Goal: Task Accomplishment & Management: Use online tool/utility

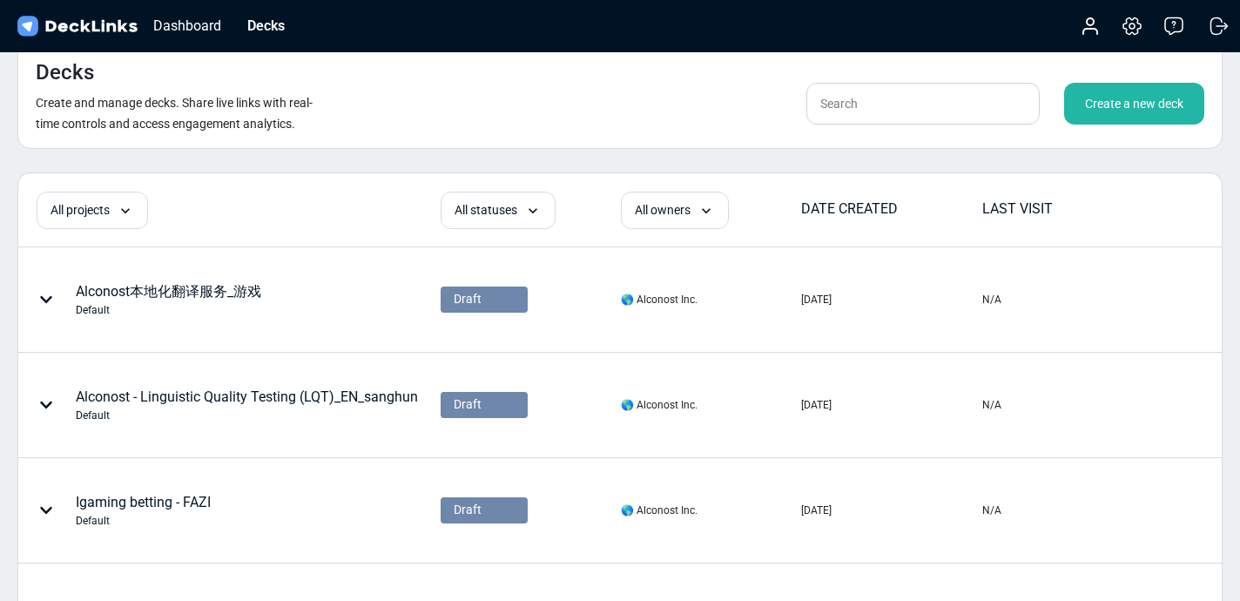
scroll to position [3, 0]
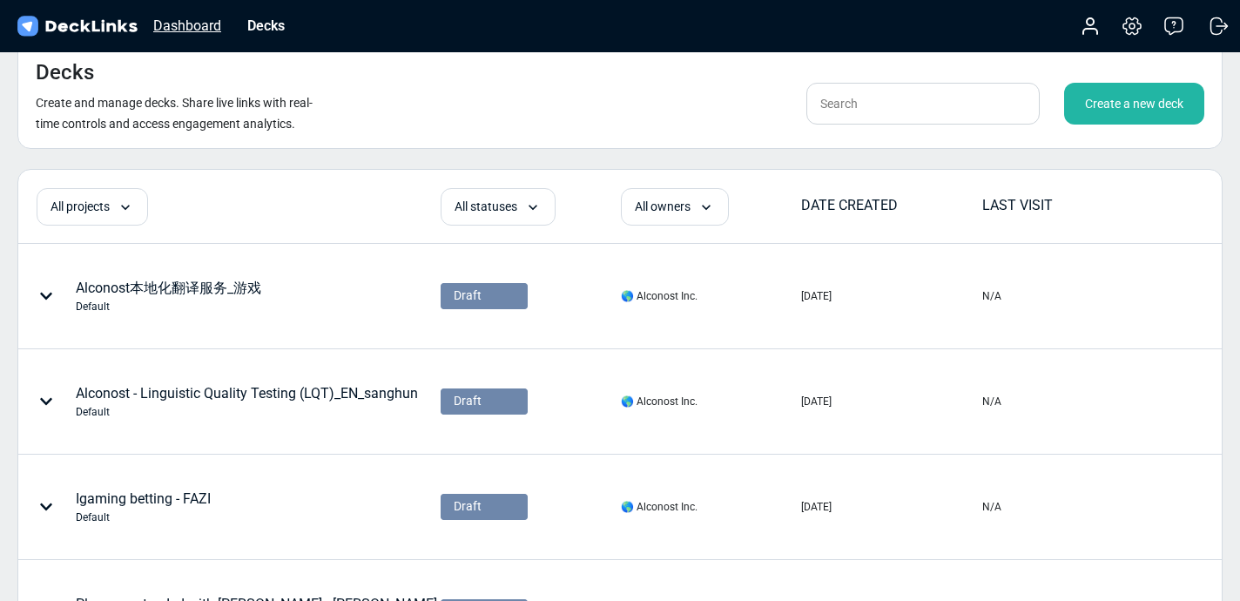
click at [207, 26] on div "Dashboard" at bounding box center [187, 26] width 85 height 22
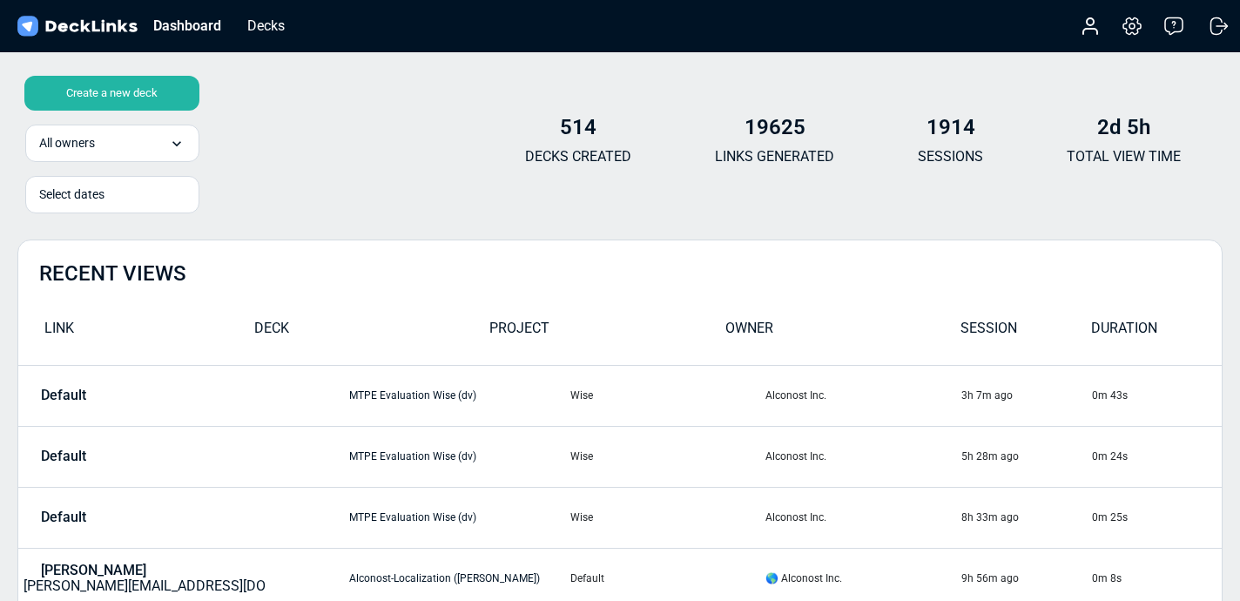
click at [123, 27] on img at bounding box center [77, 26] width 126 height 25
click at [265, 24] on div "Decks" at bounding box center [266, 26] width 55 height 22
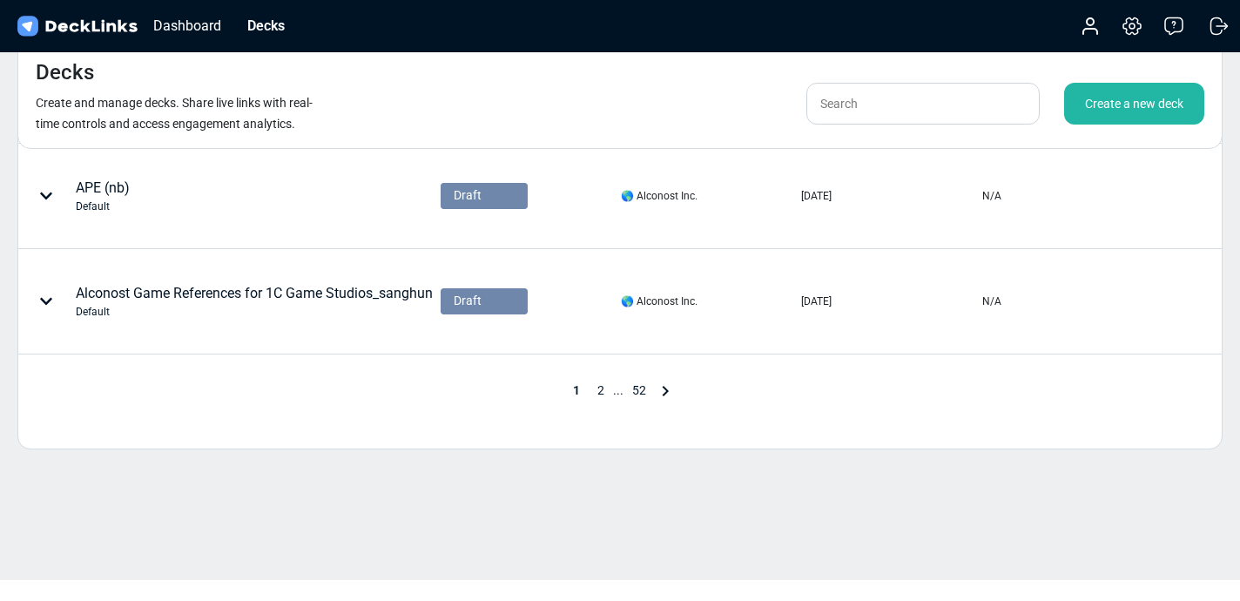
click at [598, 395] on span "2" at bounding box center [601, 390] width 24 height 14
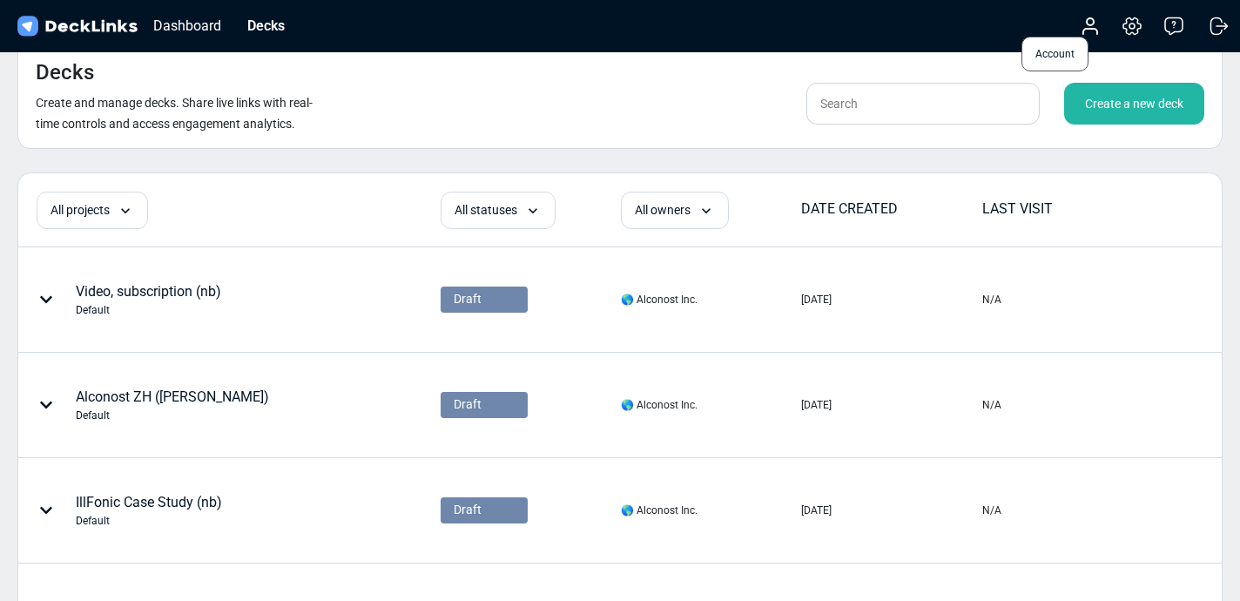
click at [1081, 27] on icon at bounding box center [1090, 26] width 21 height 21
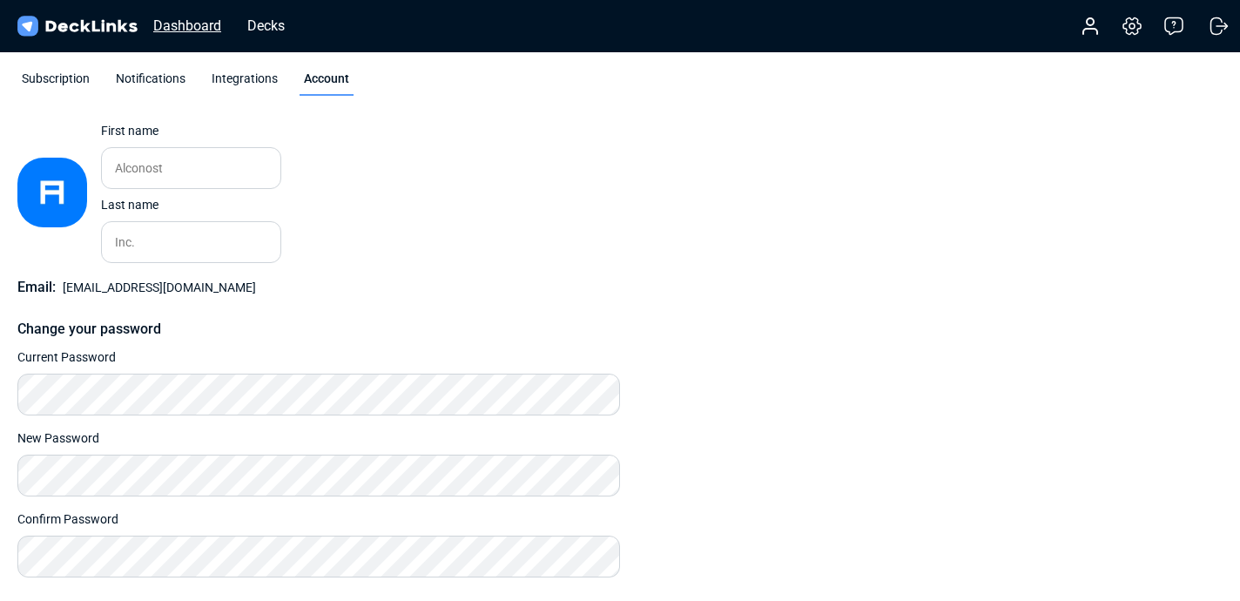
click at [168, 23] on div "Dashboard" at bounding box center [187, 26] width 85 height 22
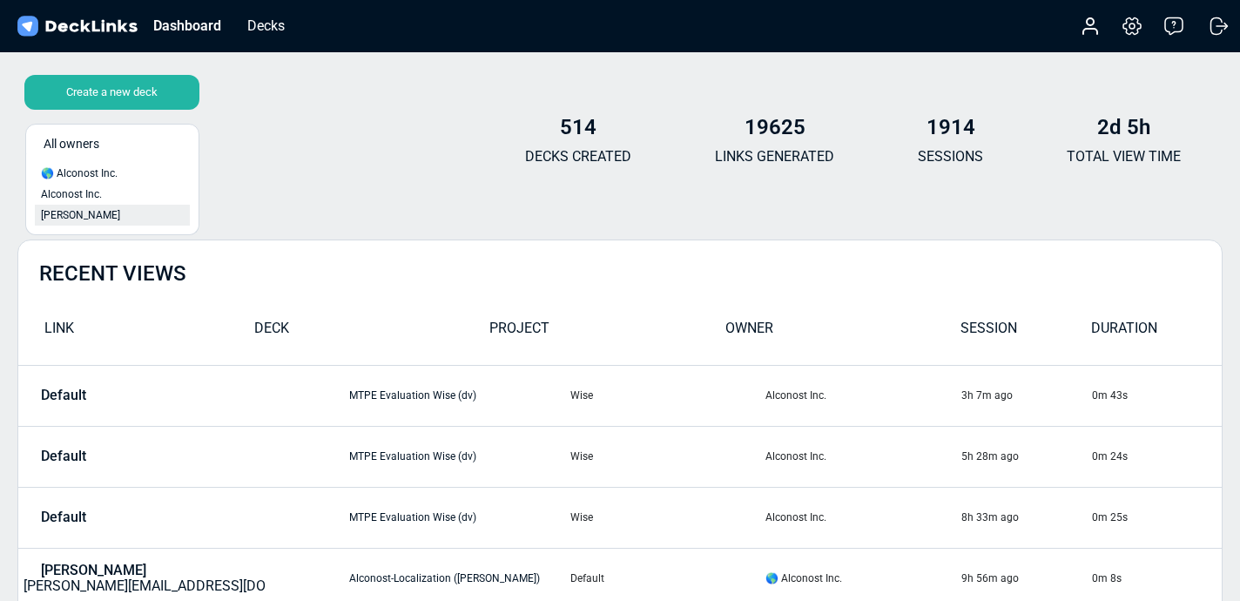
click at [144, 213] on div "[PERSON_NAME]" at bounding box center [112, 215] width 143 height 16
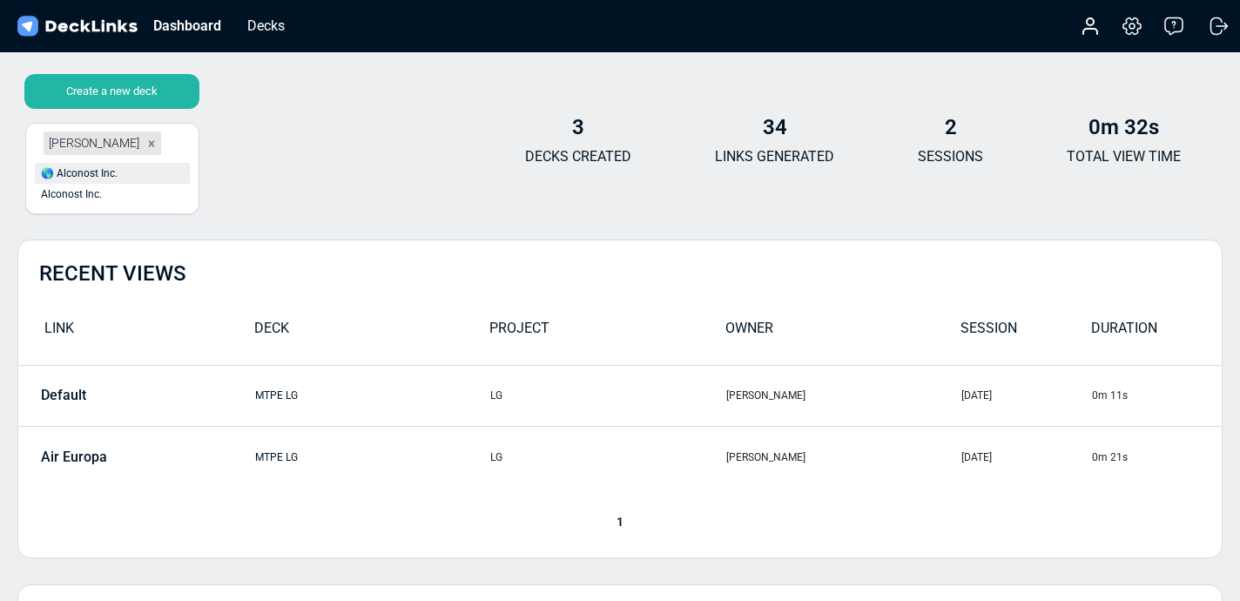
click at [125, 181] on div "🌎 Alconost Inc." at bounding box center [112, 173] width 143 height 16
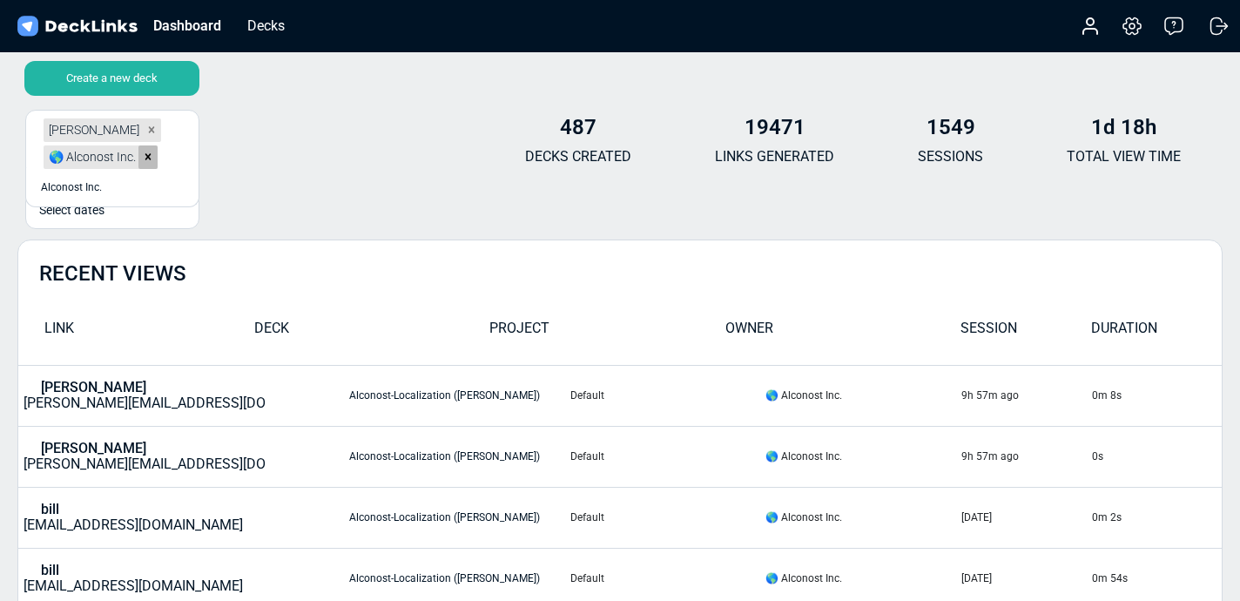
click at [152, 154] on div at bounding box center [147, 157] width 19 height 24
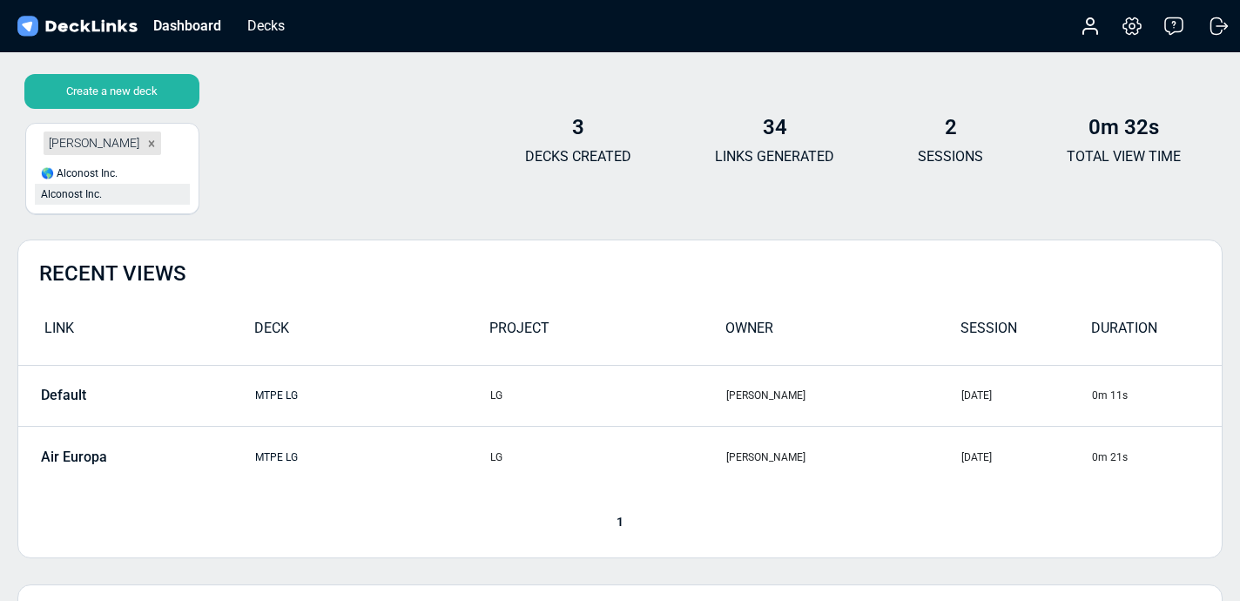
click at [111, 198] on div "Alconost Inc." at bounding box center [112, 194] width 143 height 16
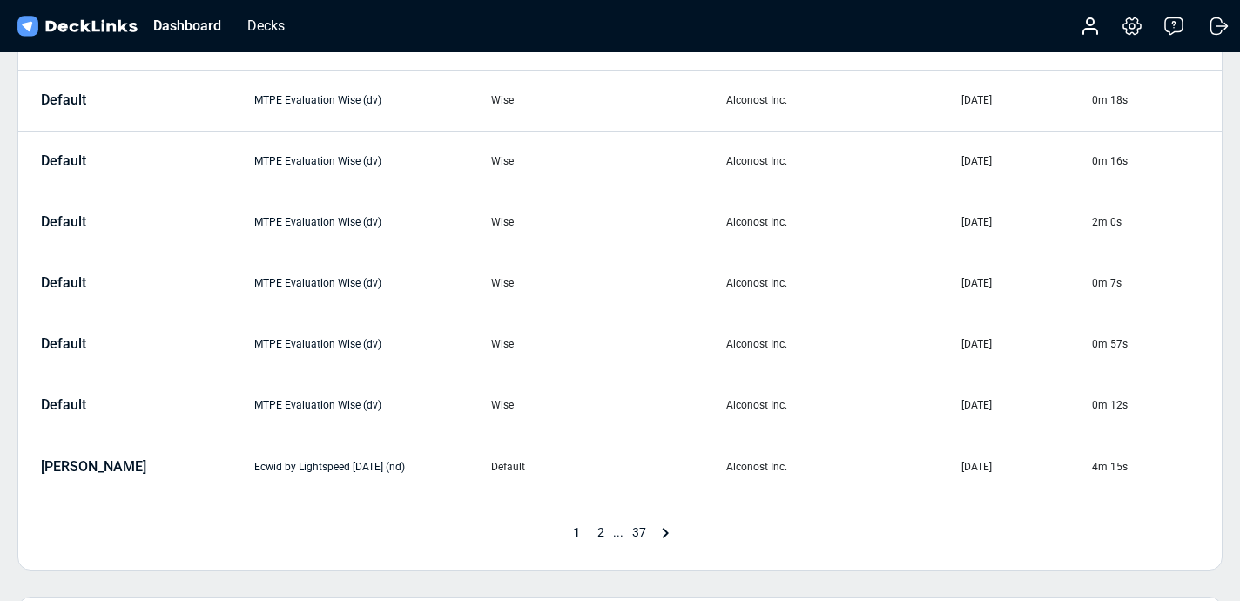
scroll to position [579, 0]
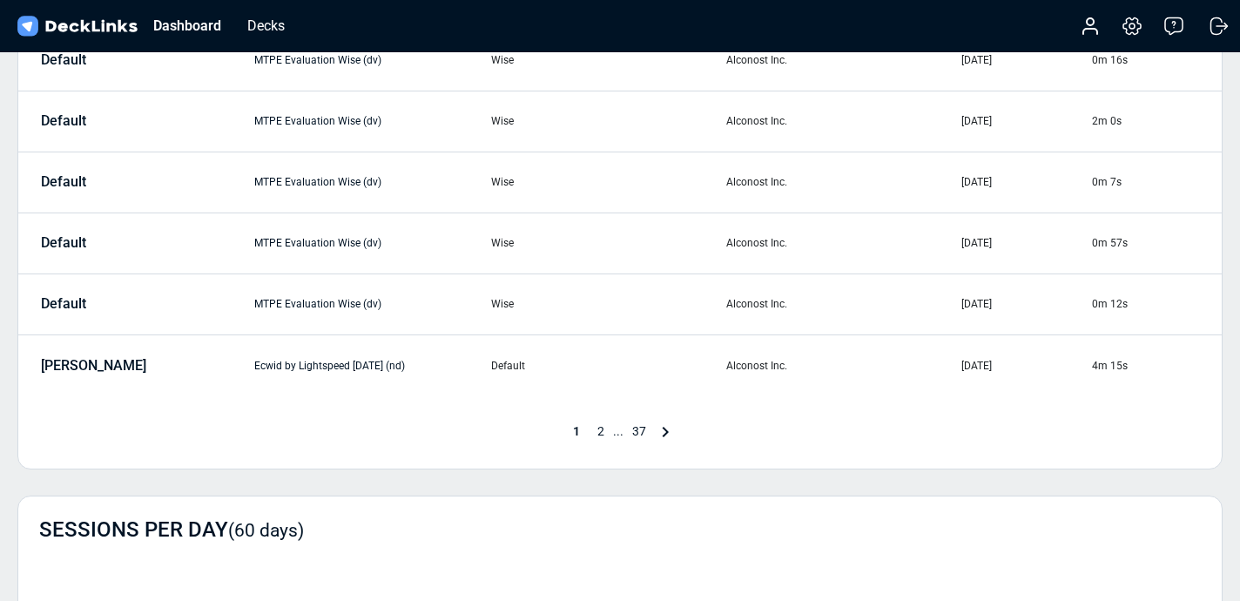
click at [606, 432] on span "2" at bounding box center [601, 431] width 24 height 14
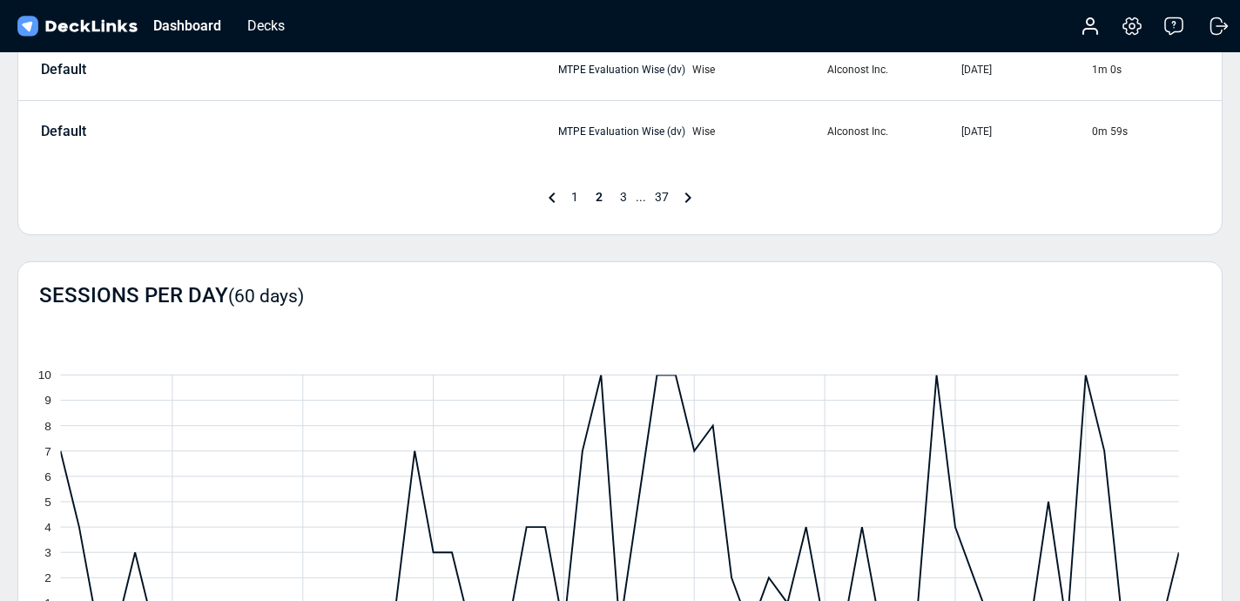
scroll to position [928, 0]
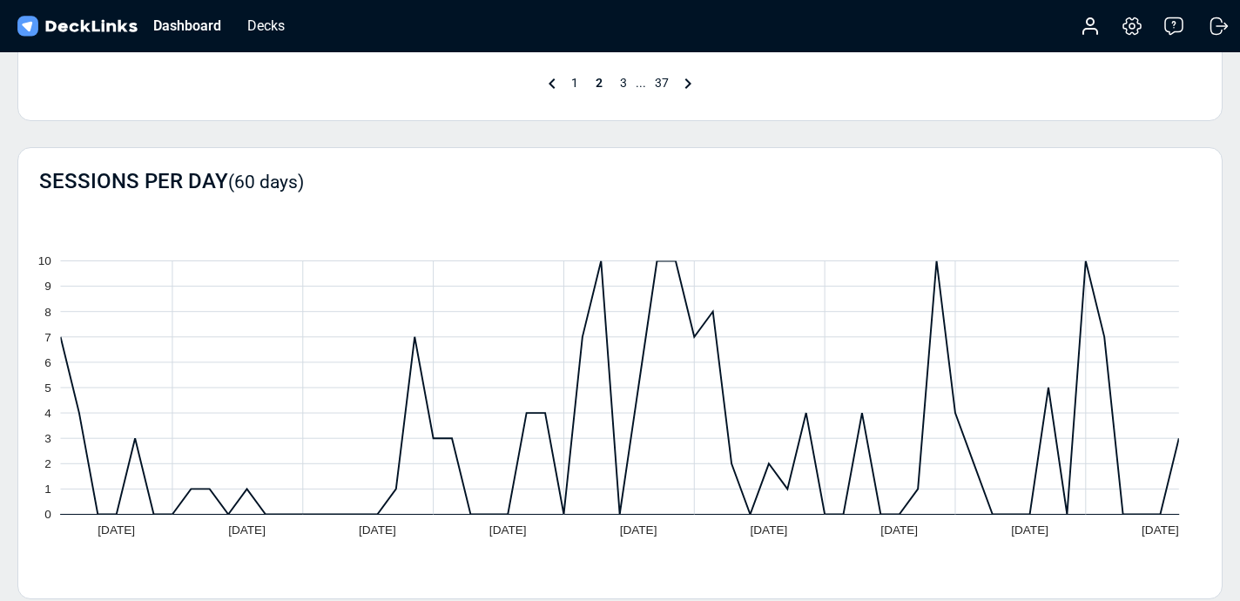
click at [625, 83] on span "3" at bounding box center [623, 83] width 24 height 14
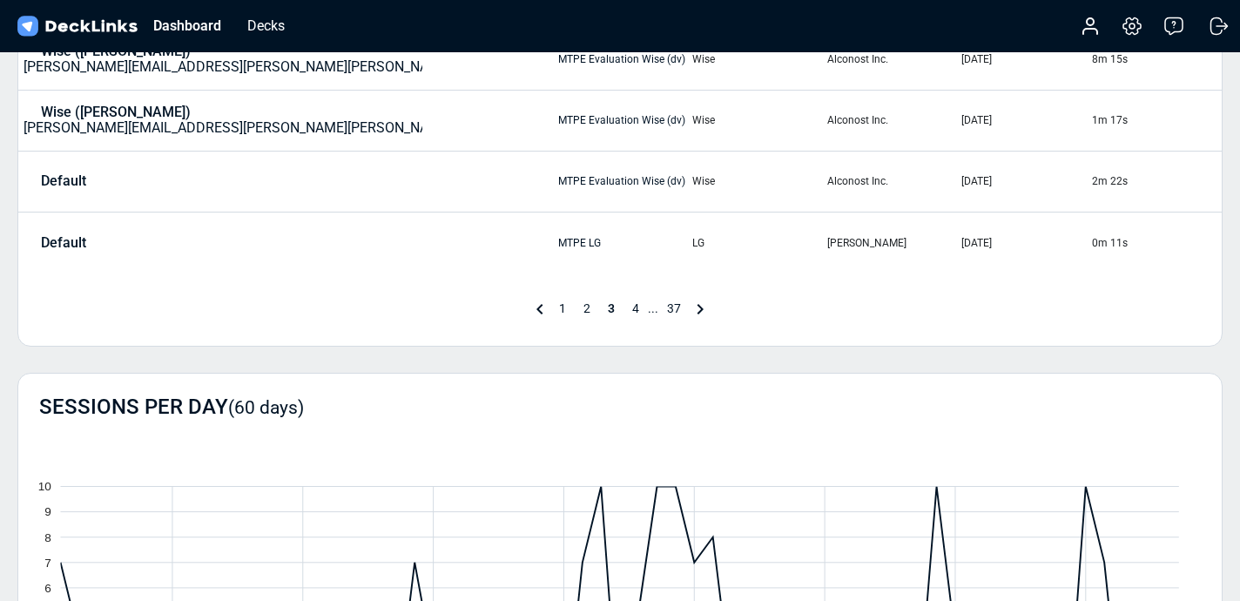
scroll to position [721, 0]
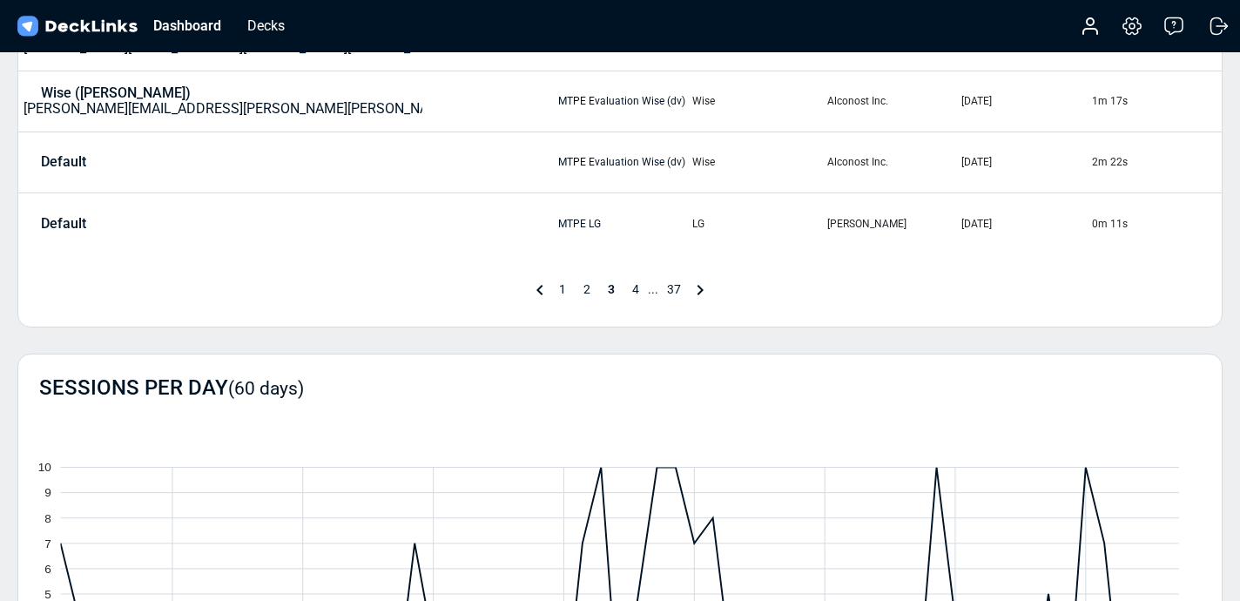
click at [639, 286] on span "4" at bounding box center [636, 289] width 24 height 14
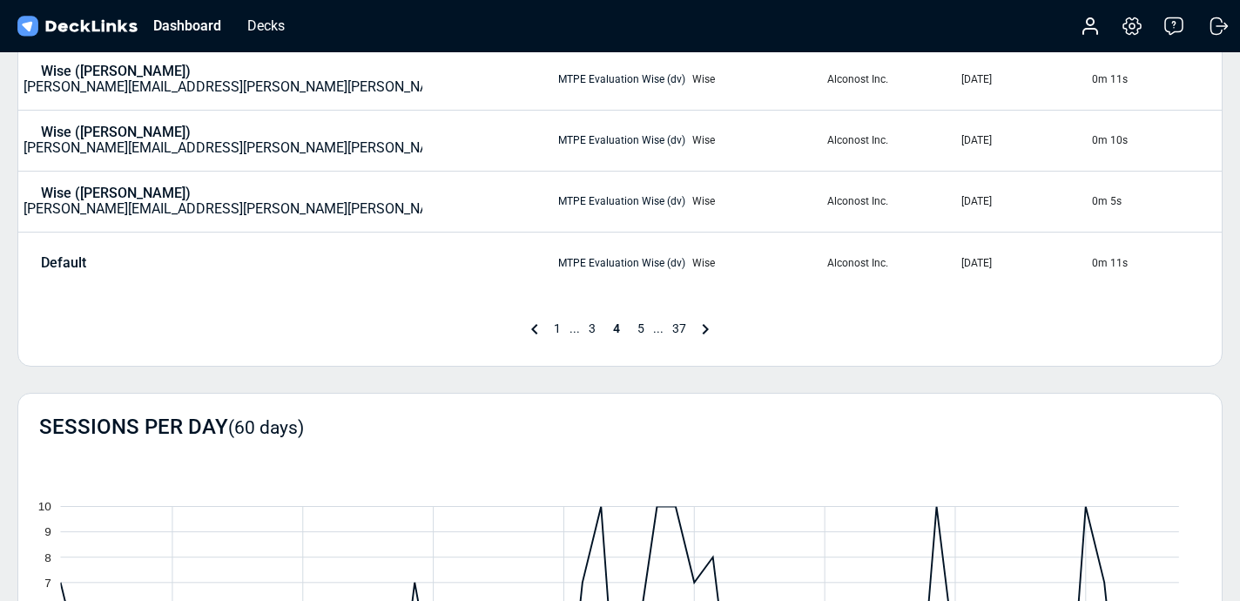
scroll to position [795, 0]
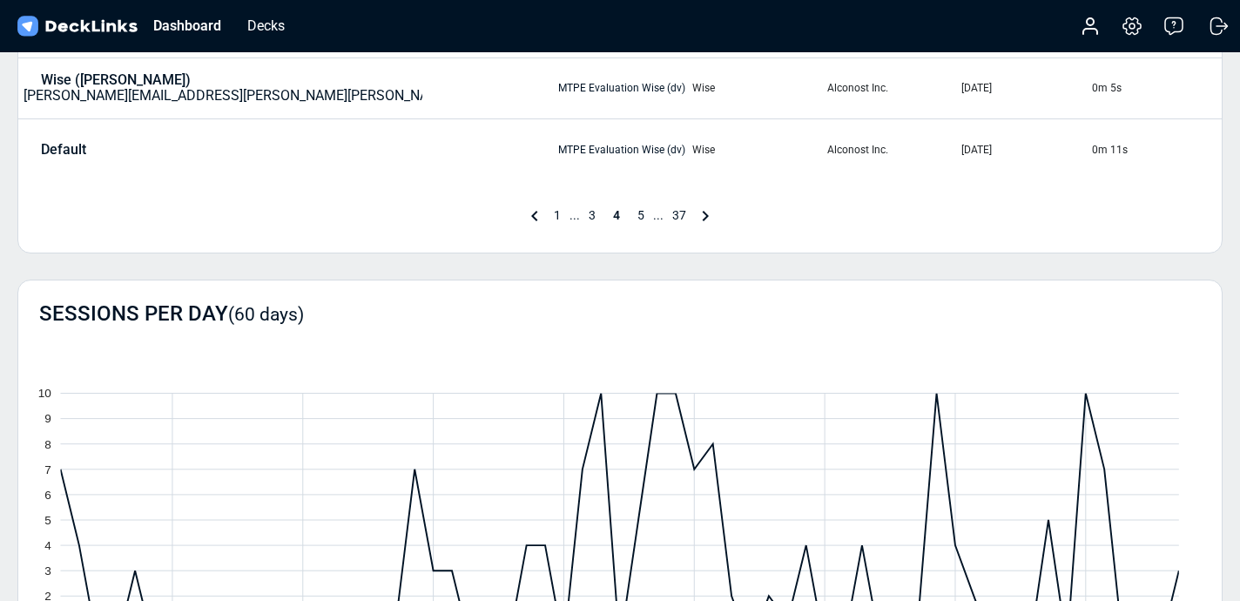
click at [639, 219] on span "5" at bounding box center [641, 215] width 24 height 14
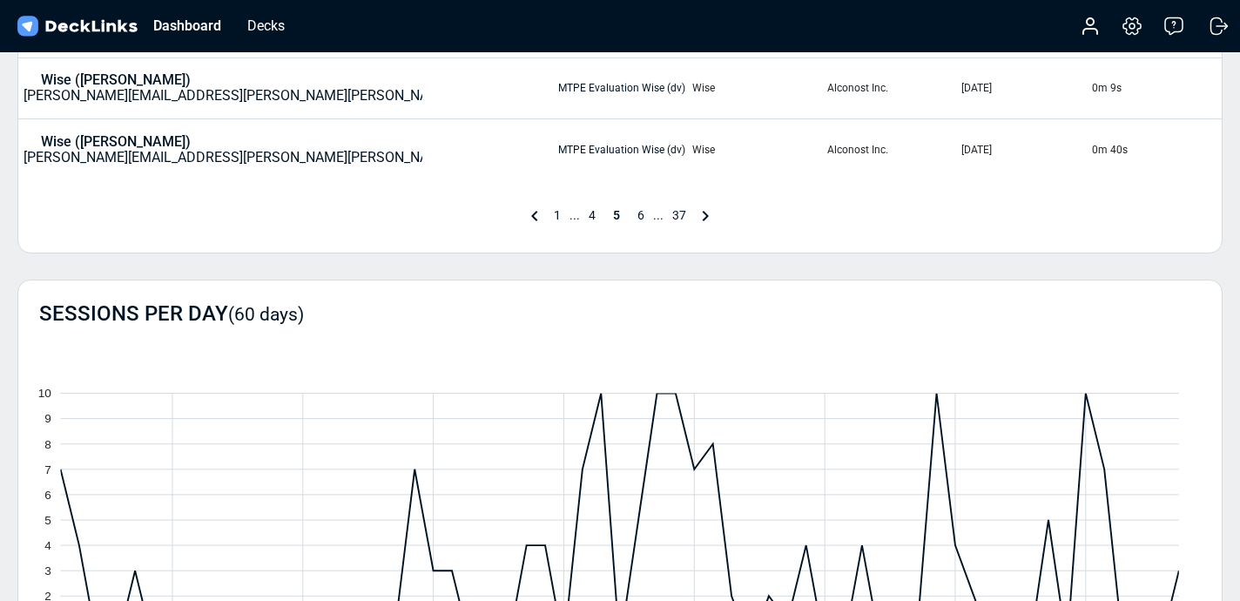
click at [639, 219] on span "6" at bounding box center [641, 215] width 24 height 14
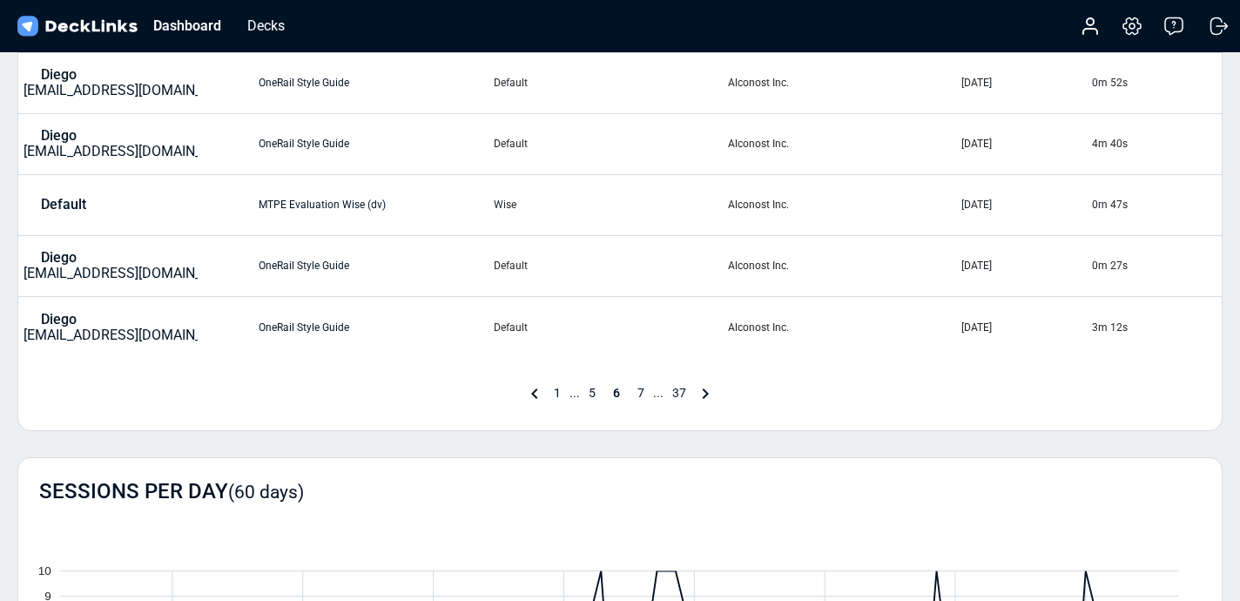
scroll to position [638, 0]
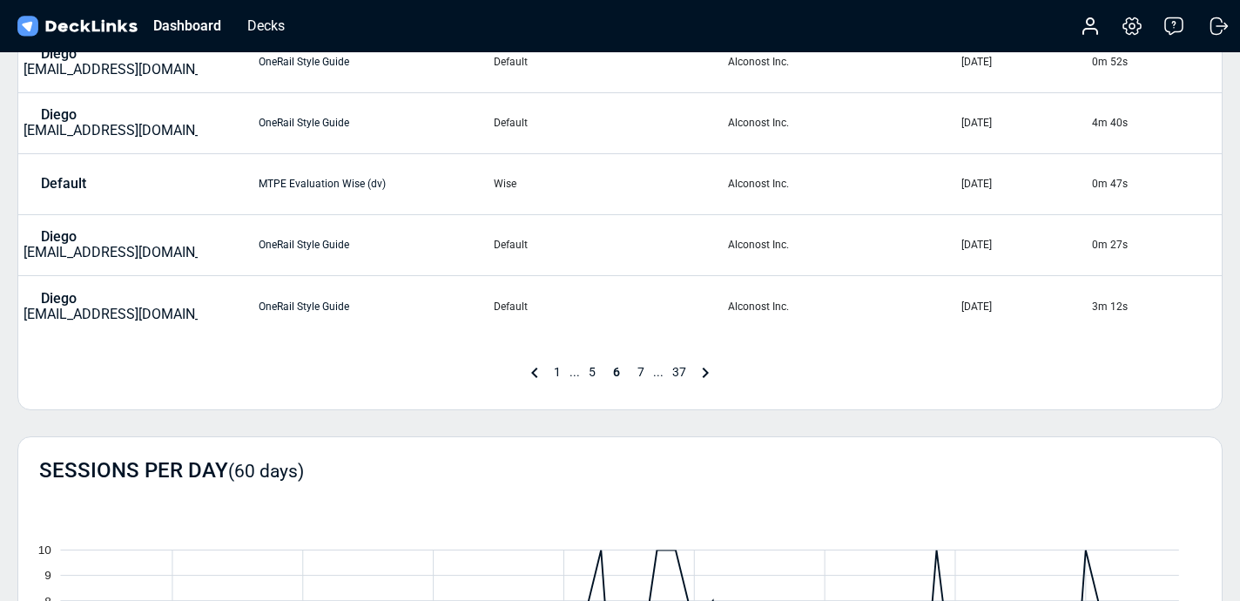
click at [642, 375] on span "7" at bounding box center [641, 372] width 24 height 14
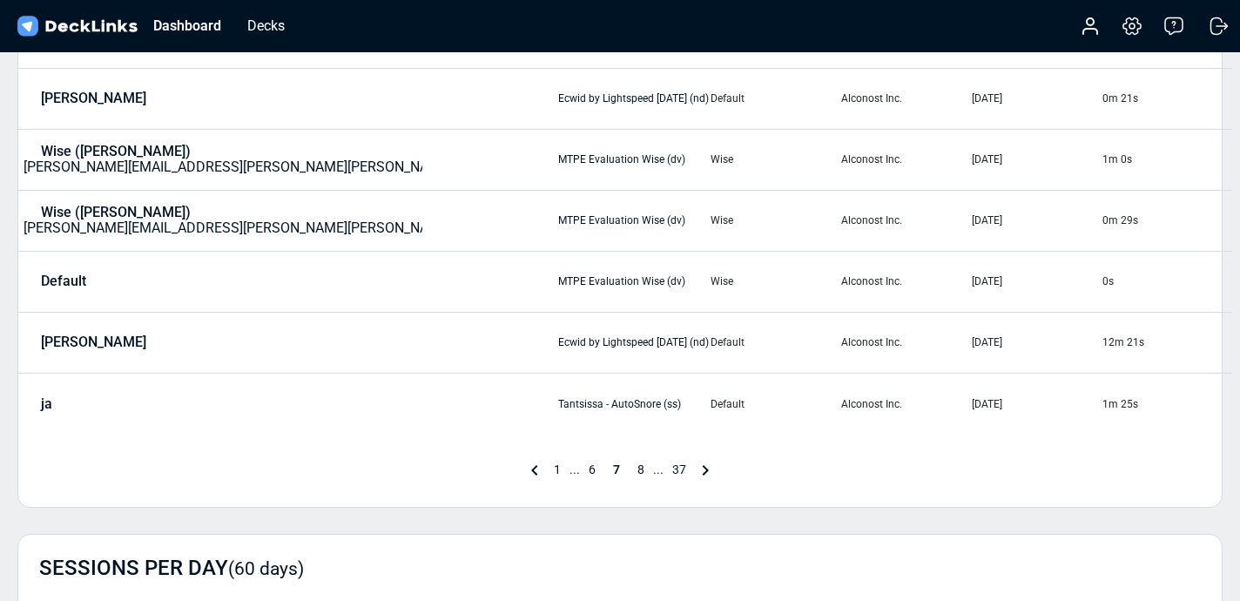
scroll to position [566, 0]
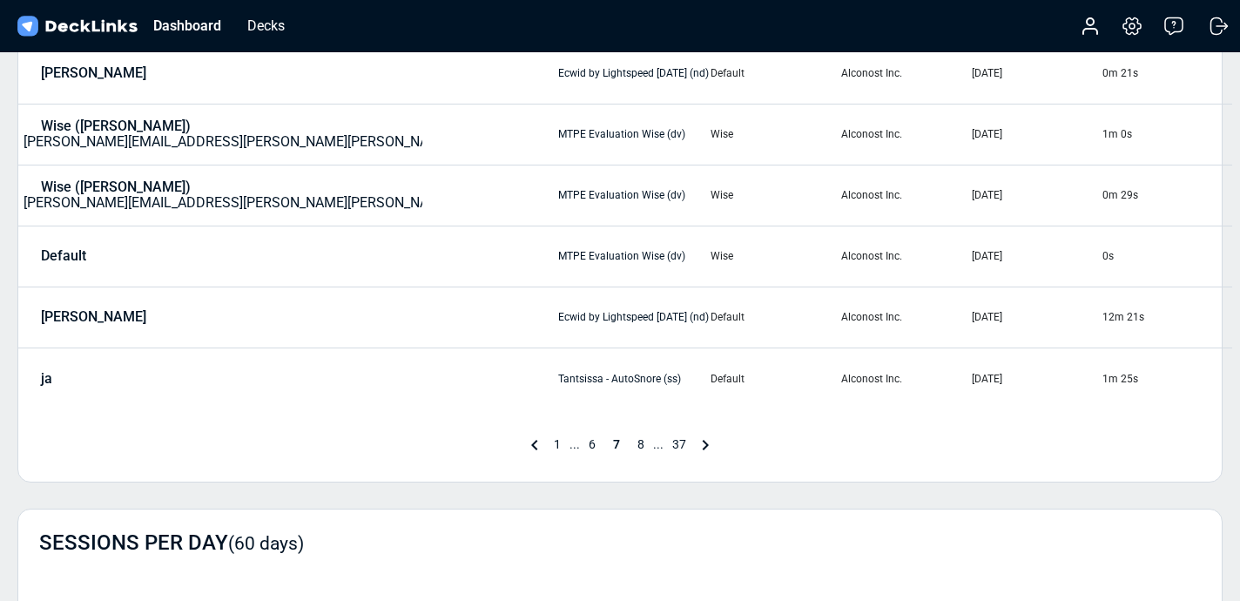
click at [644, 441] on span "8" at bounding box center [641, 444] width 24 height 14
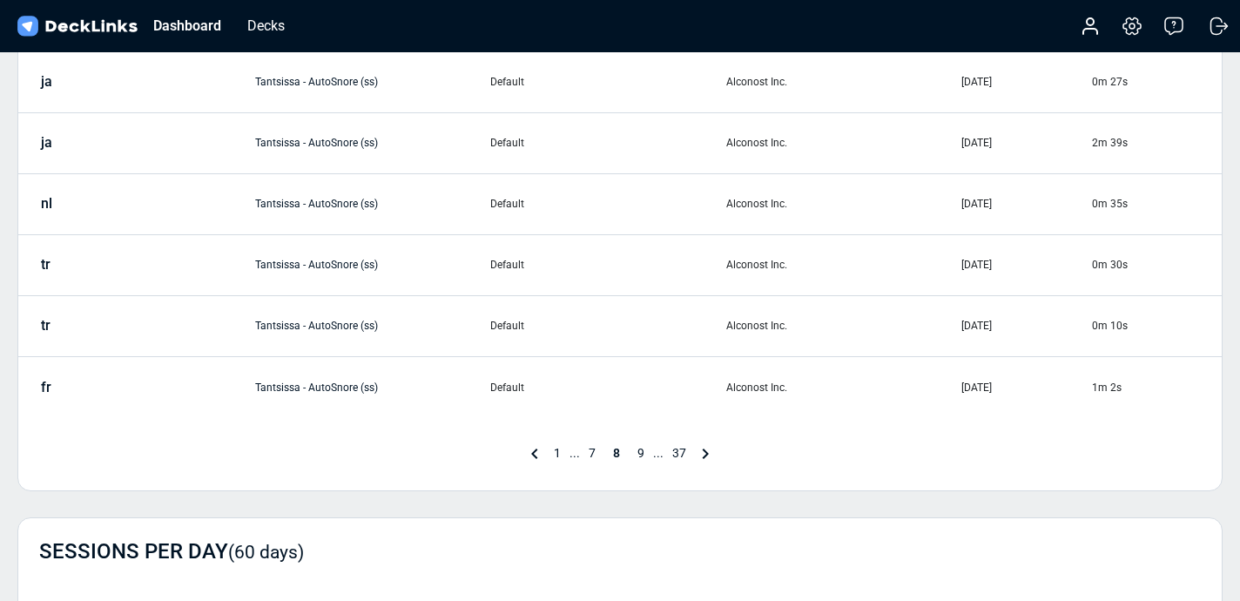
scroll to position [574, 0]
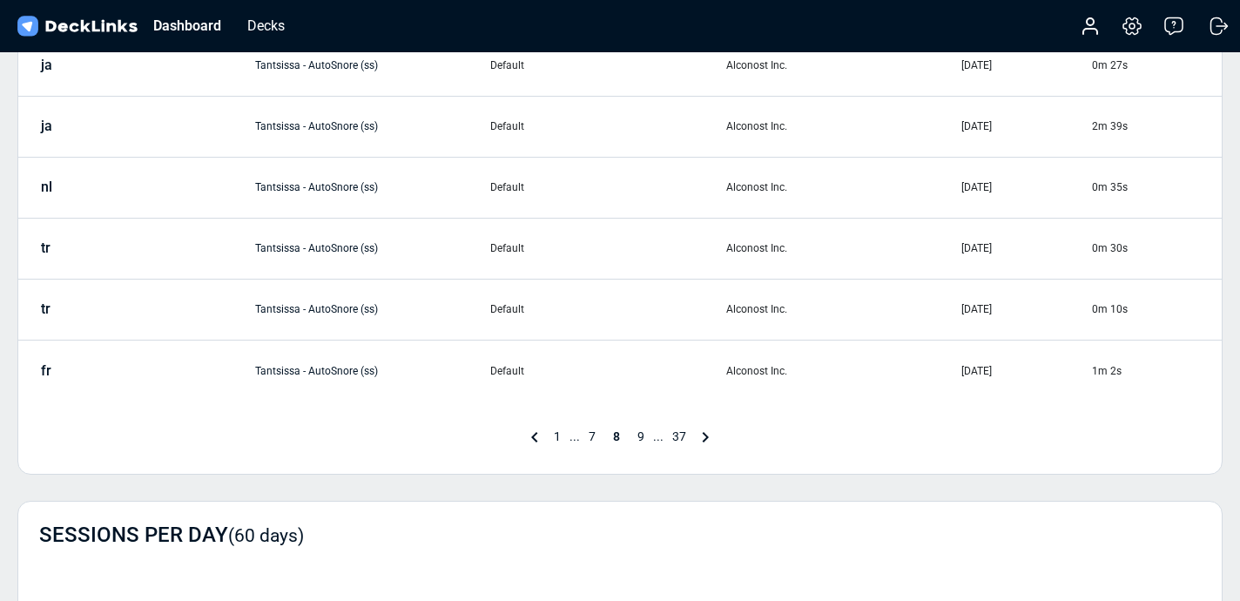
click at [639, 439] on span "9" at bounding box center [641, 436] width 24 height 14
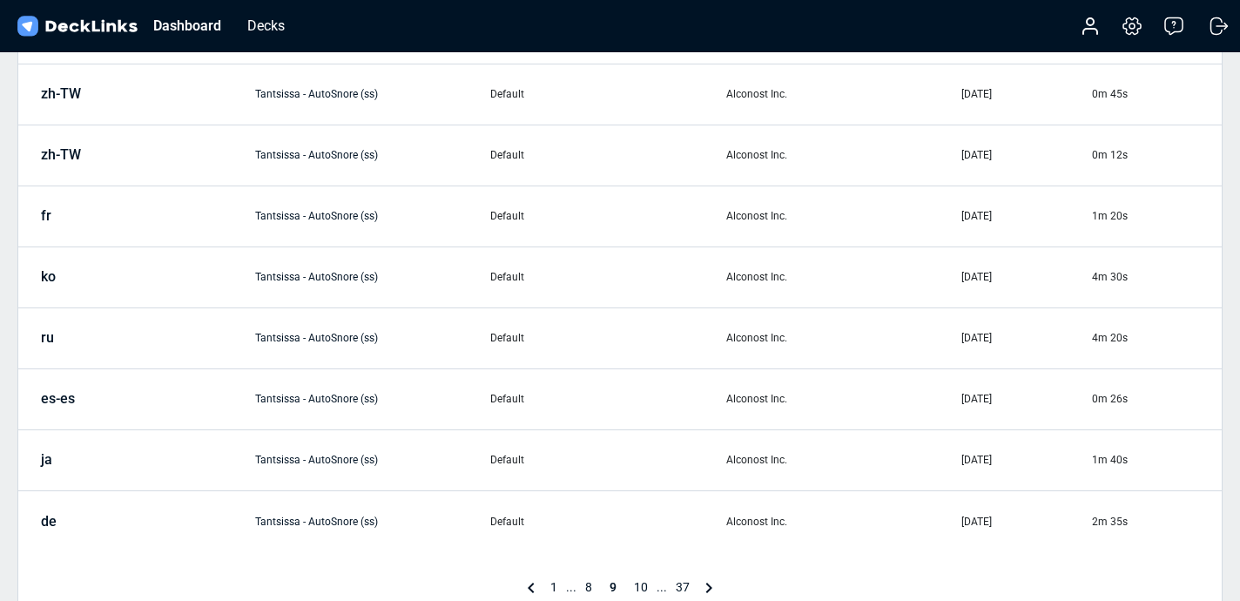
scroll to position [562, 0]
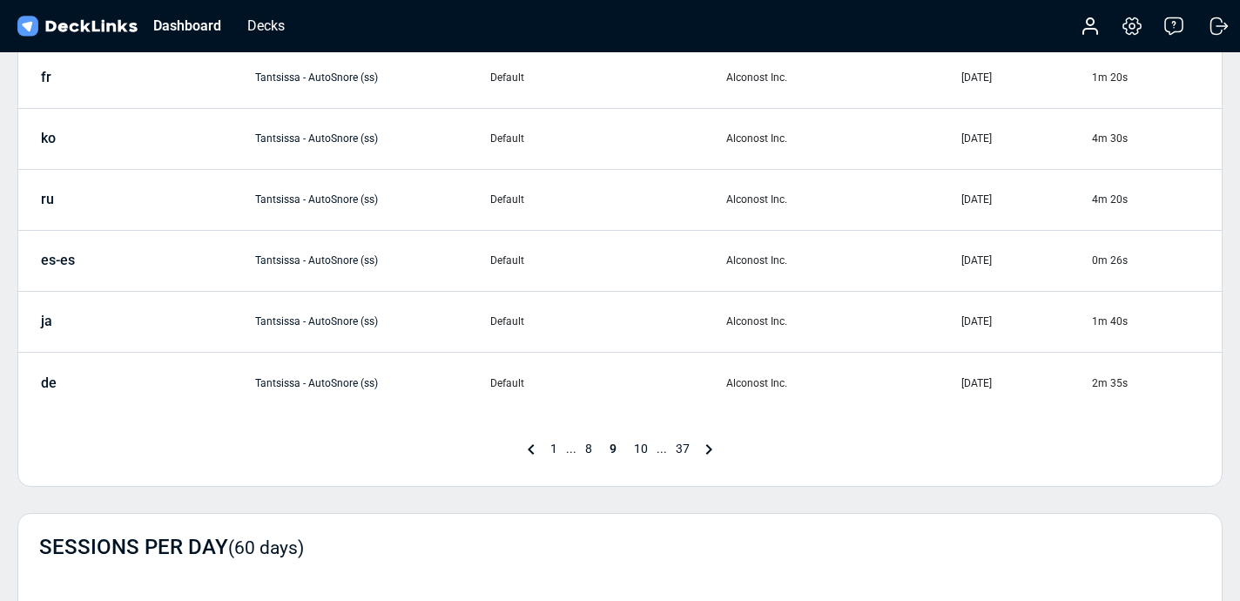
click at [639, 453] on span "10" at bounding box center [640, 449] width 31 height 14
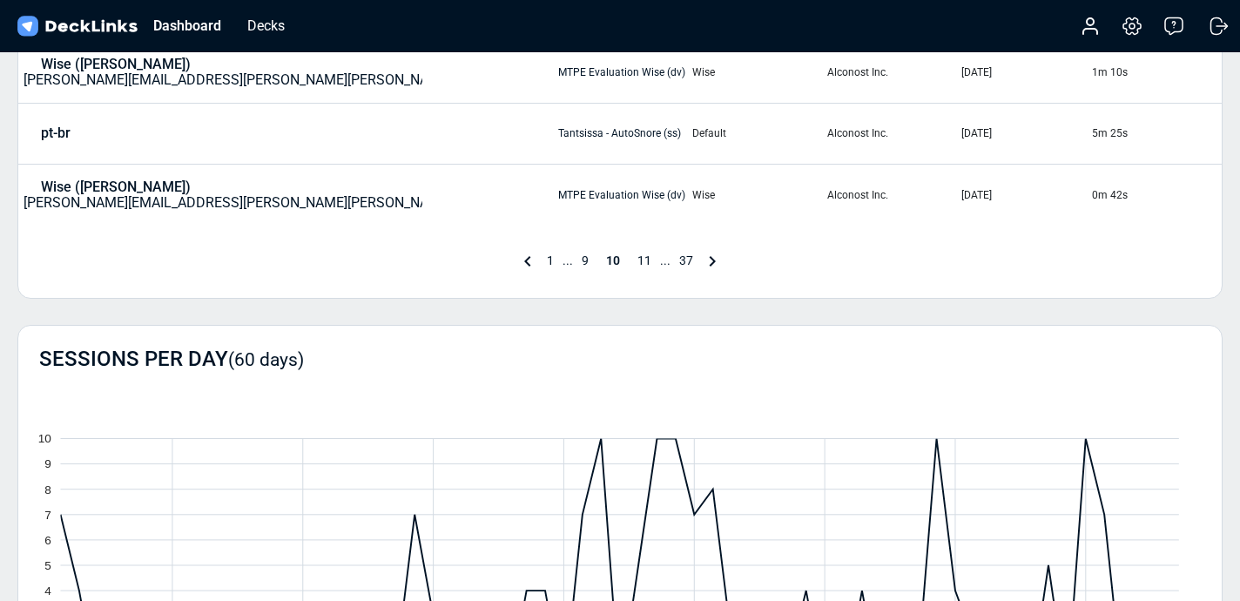
scroll to position [773, 0]
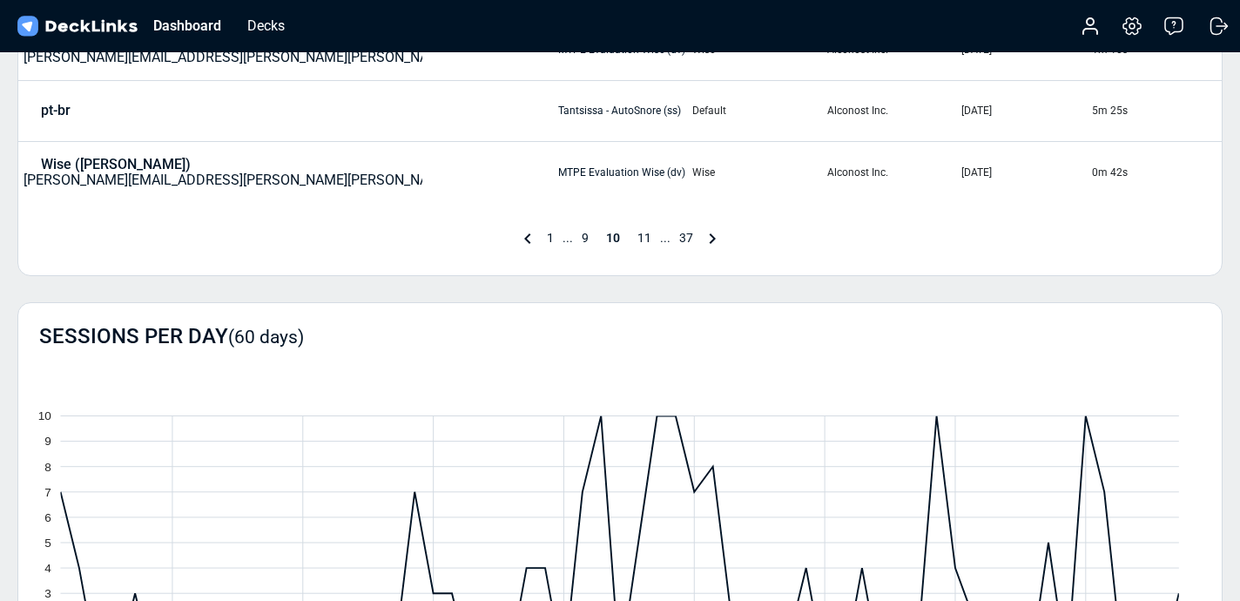
click at [644, 230] on div "1 ... 9 10 11 ... 37" at bounding box center [620, 238] width 206 height 21
click at [643, 238] on span "11" at bounding box center [644, 238] width 31 height 14
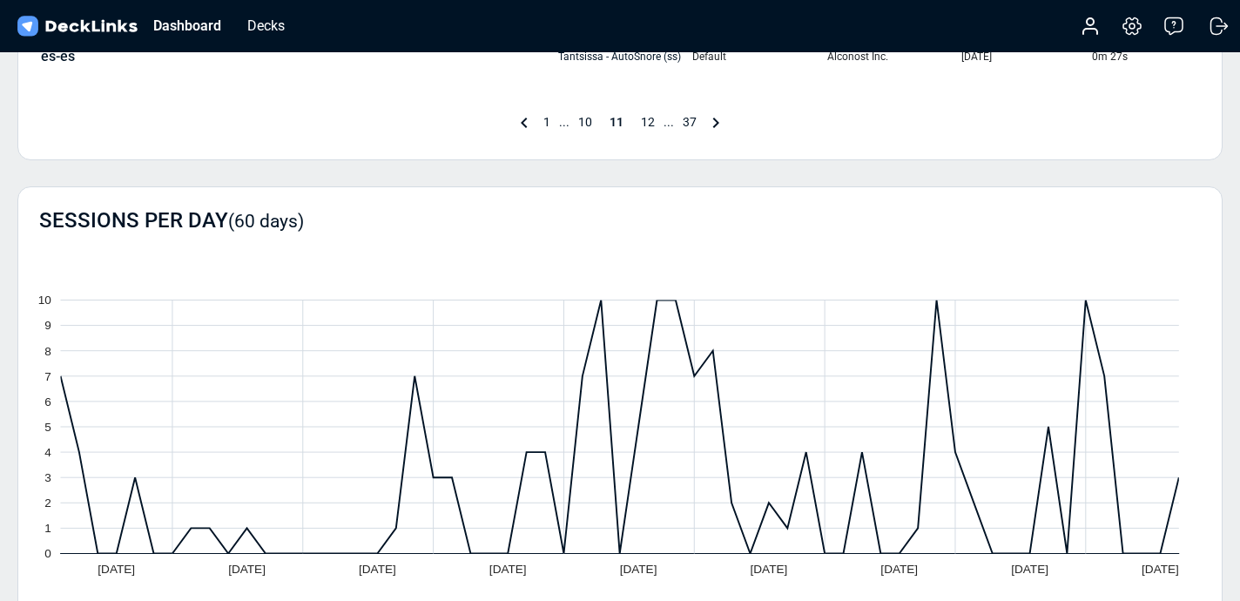
scroll to position [863, 0]
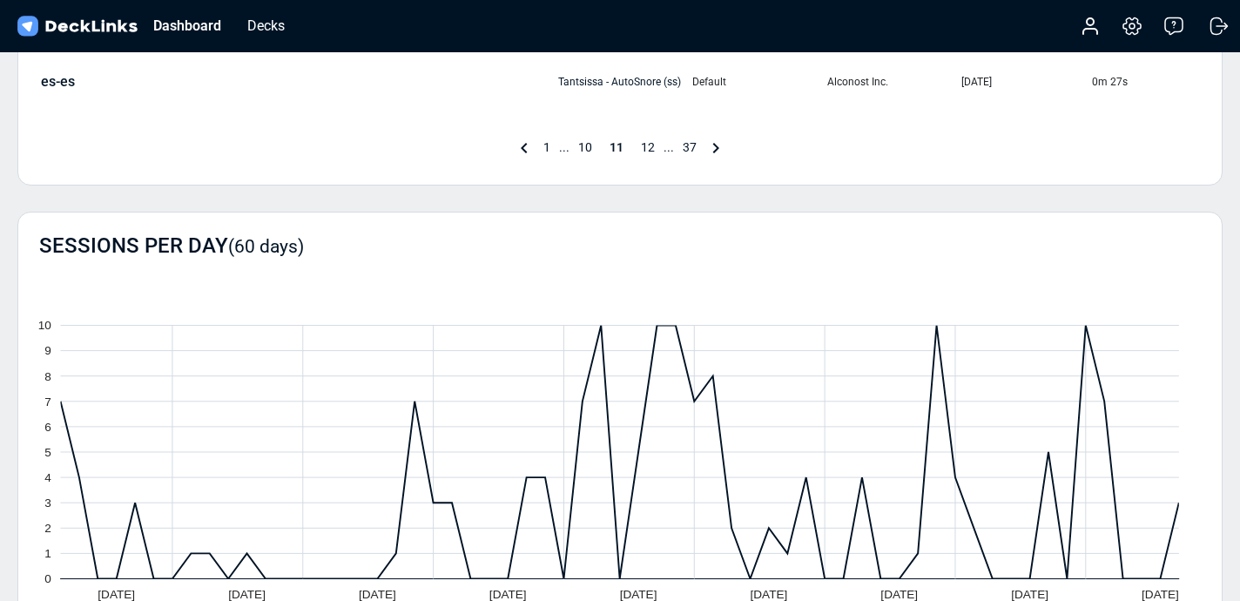
click at [652, 141] on span "12" at bounding box center [647, 147] width 31 height 14
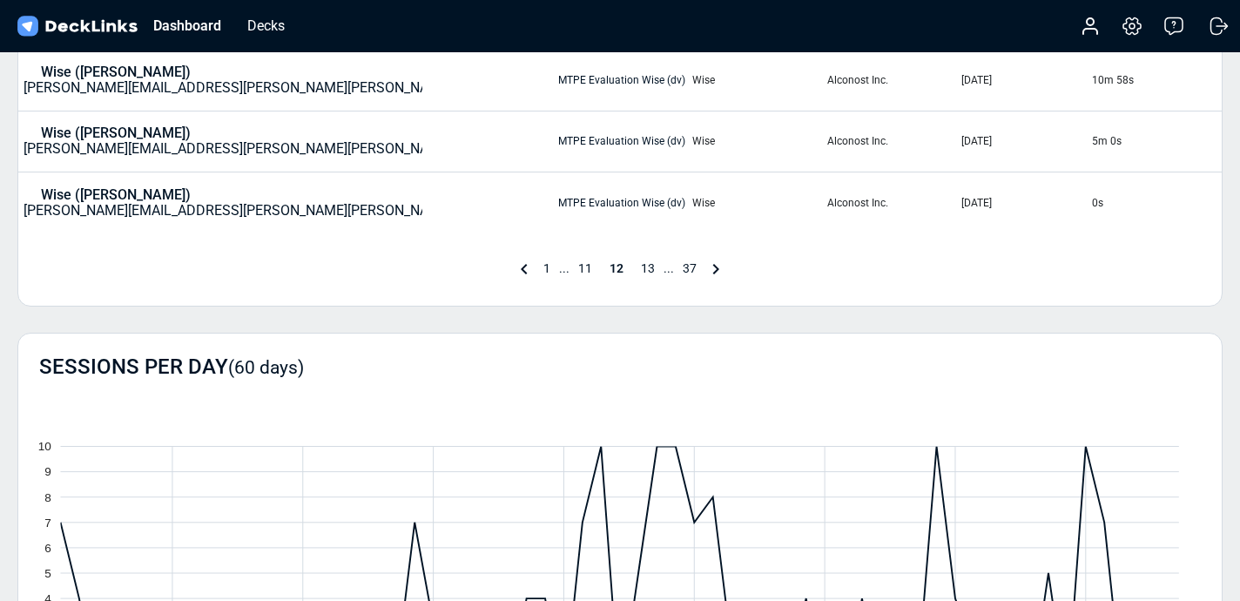
scroll to position [790, 0]
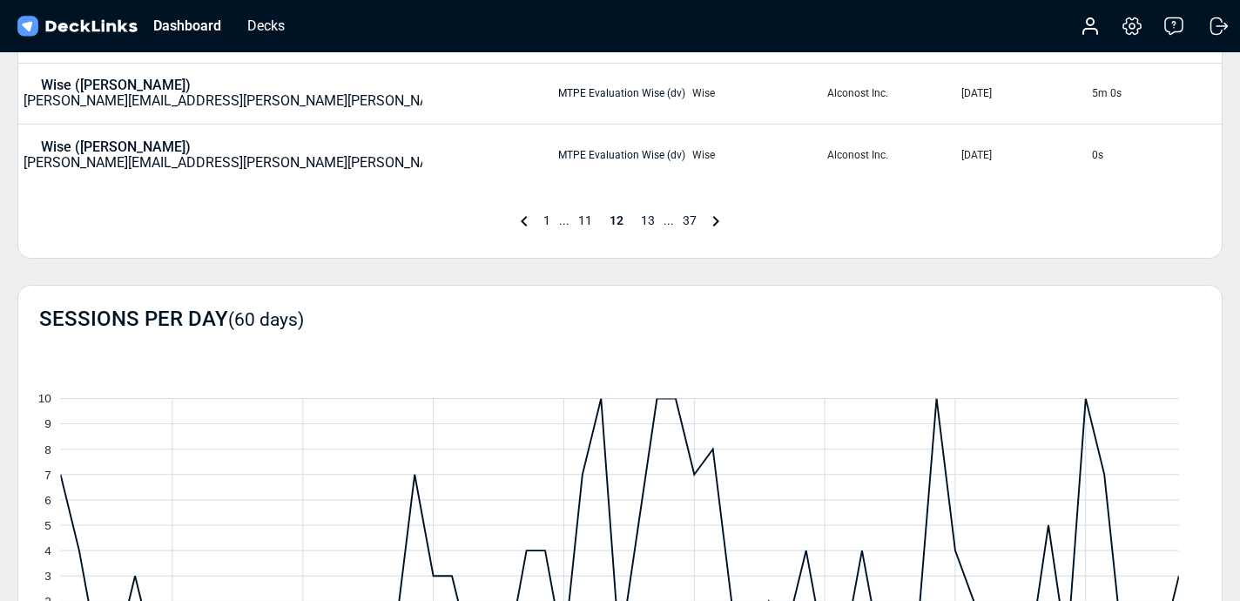
click at [652, 220] on span "13" at bounding box center [647, 220] width 31 height 14
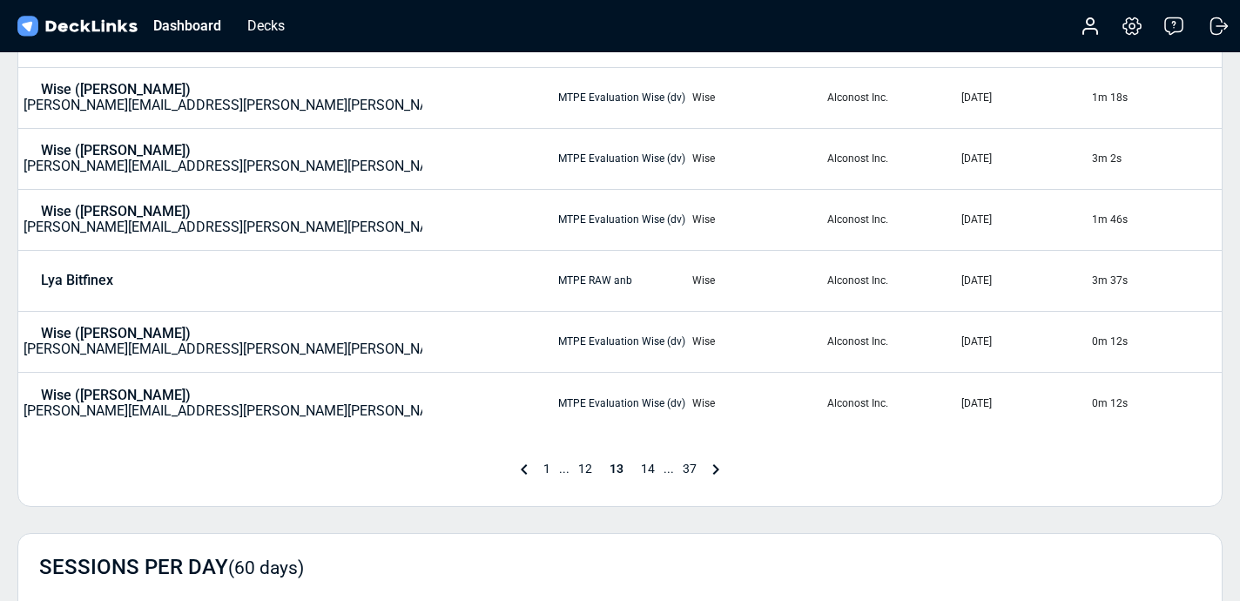
scroll to position [536, 0]
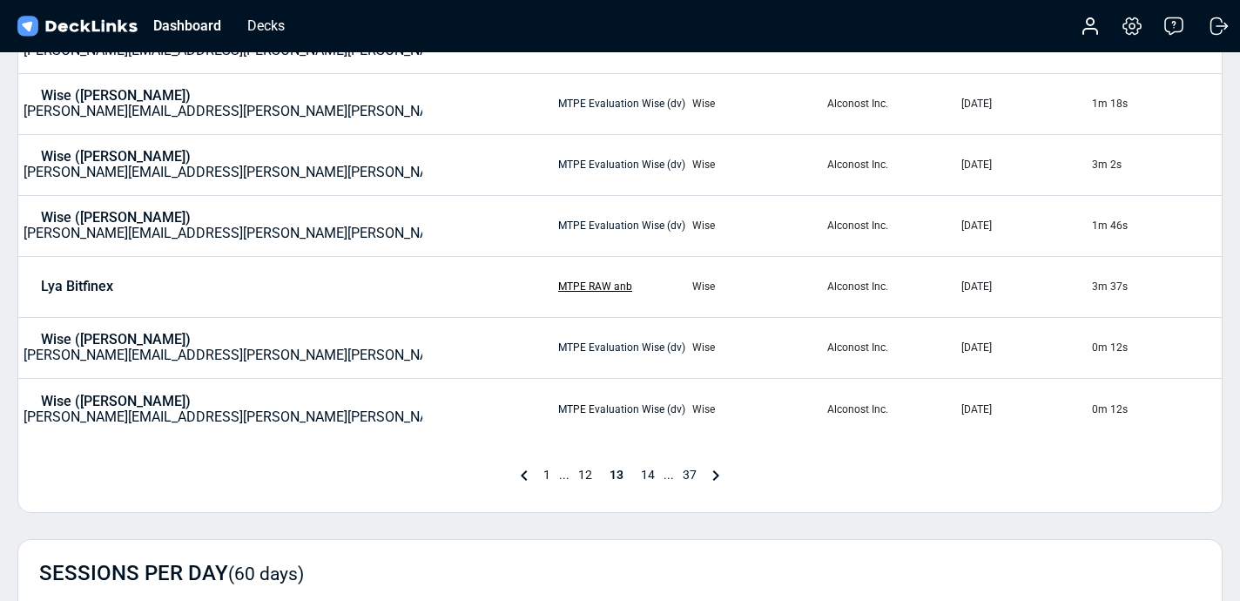
click at [558, 284] on link "MTPE RAW anb" at bounding box center [595, 286] width 74 height 12
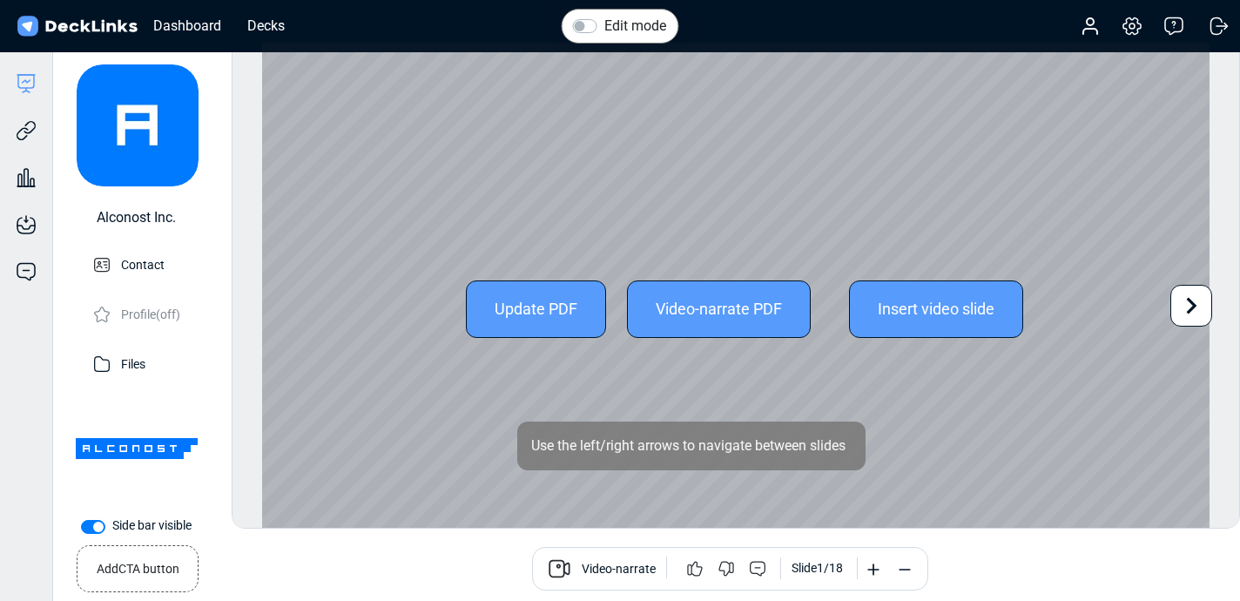
click at [1188, 311] on icon at bounding box center [1192, 306] width 10 height 17
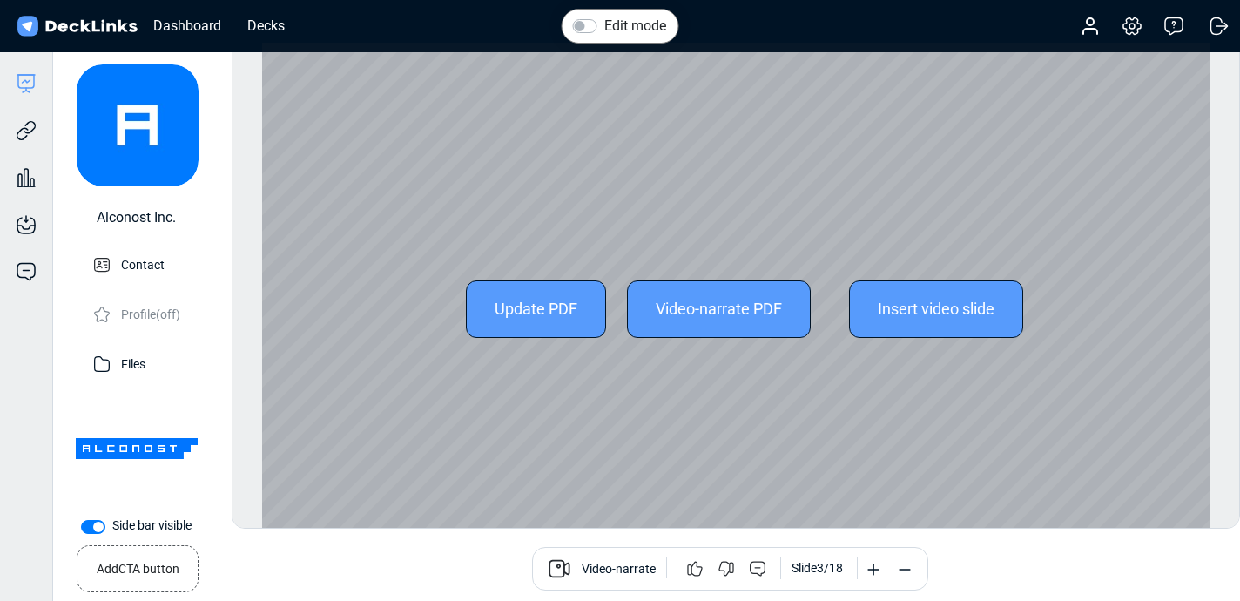
click at [1188, 311] on div "Update PDF Video-narrate PDF Insert video slide Use the left/right arrows to na…" at bounding box center [736, 309] width 948 height 533
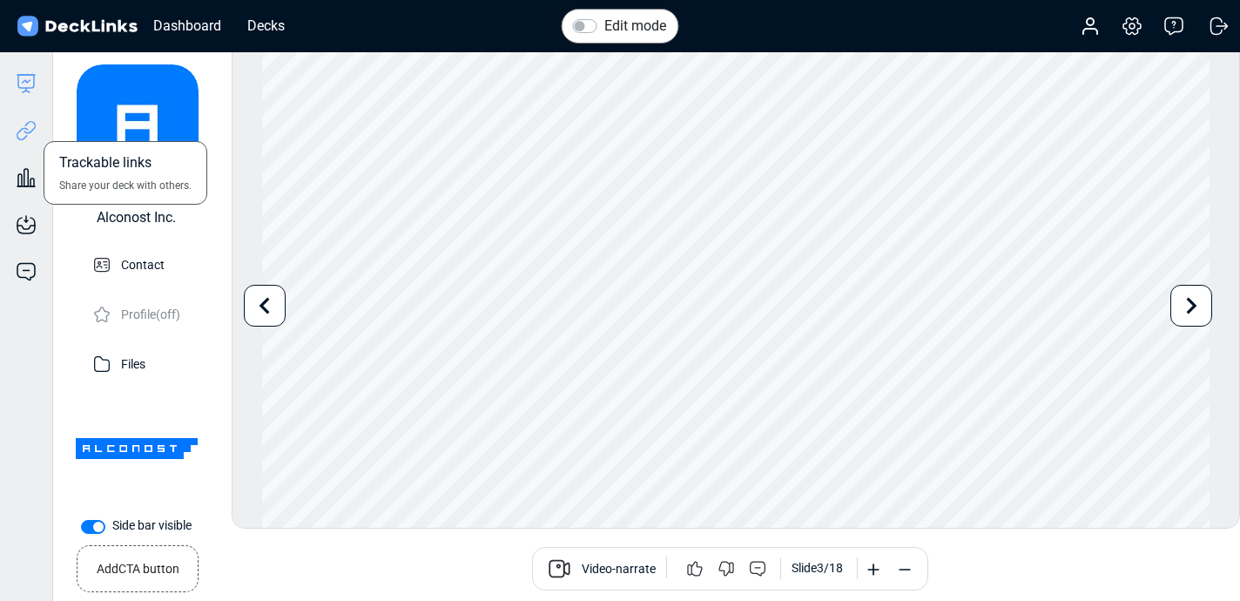
click at [31, 120] on icon at bounding box center [26, 130] width 21 height 21
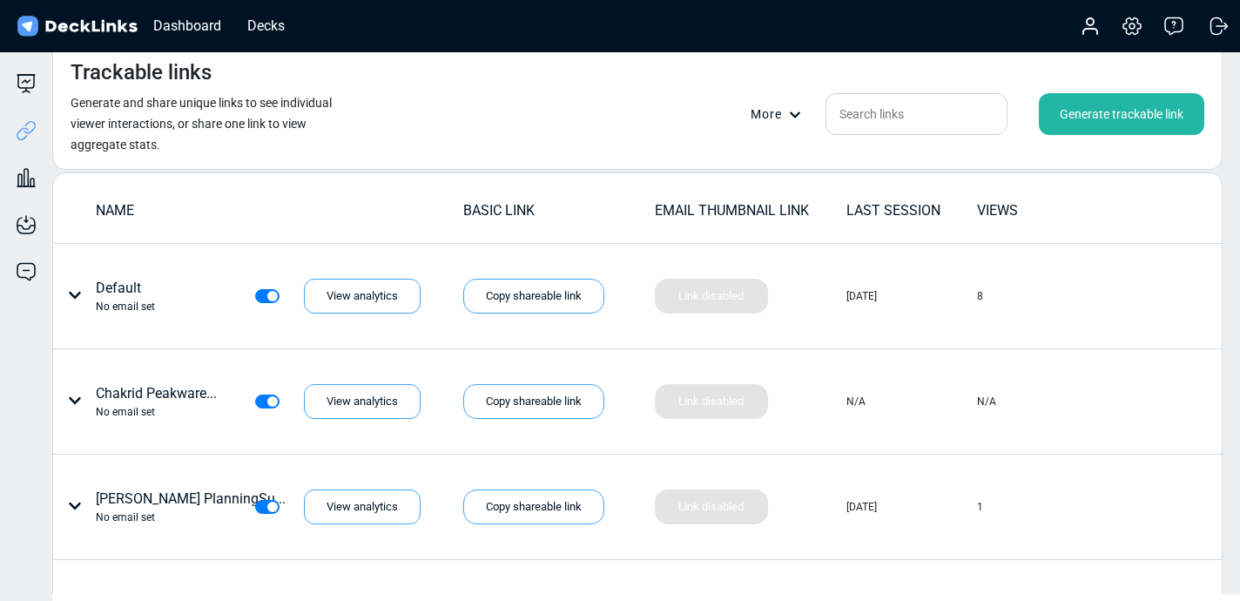
click at [1089, 118] on div "Generate trackable link" at bounding box center [1121, 114] width 165 height 42
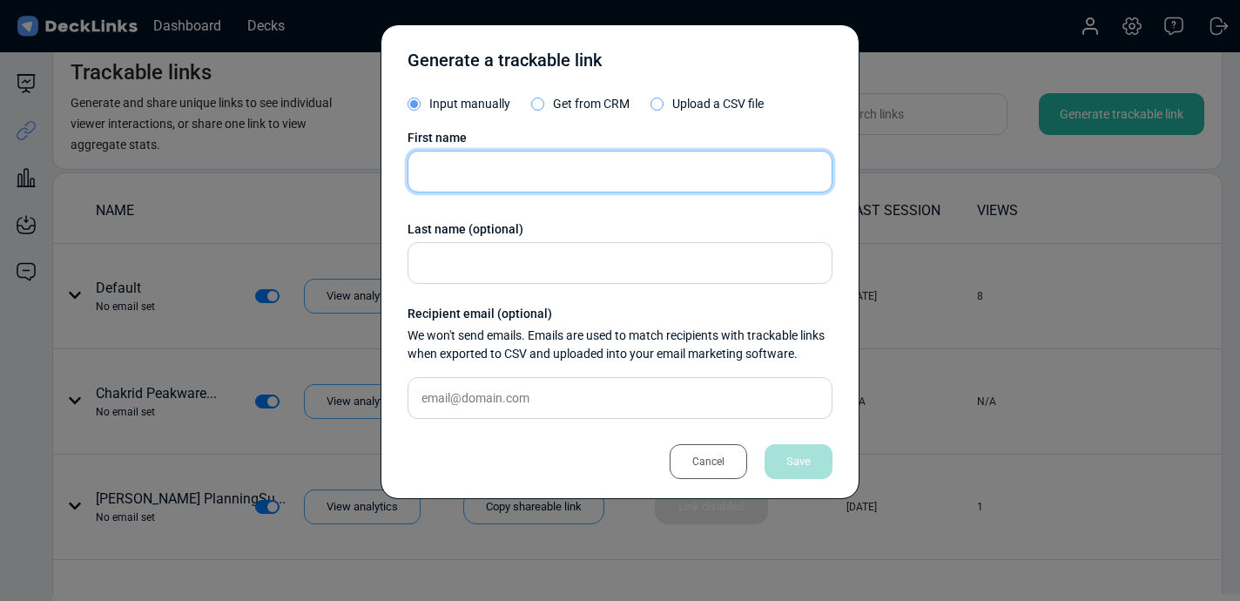
click at [714, 176] on input "text" at bounding box center [620, 172] width 425 height 42
type input "Confi (nd)"
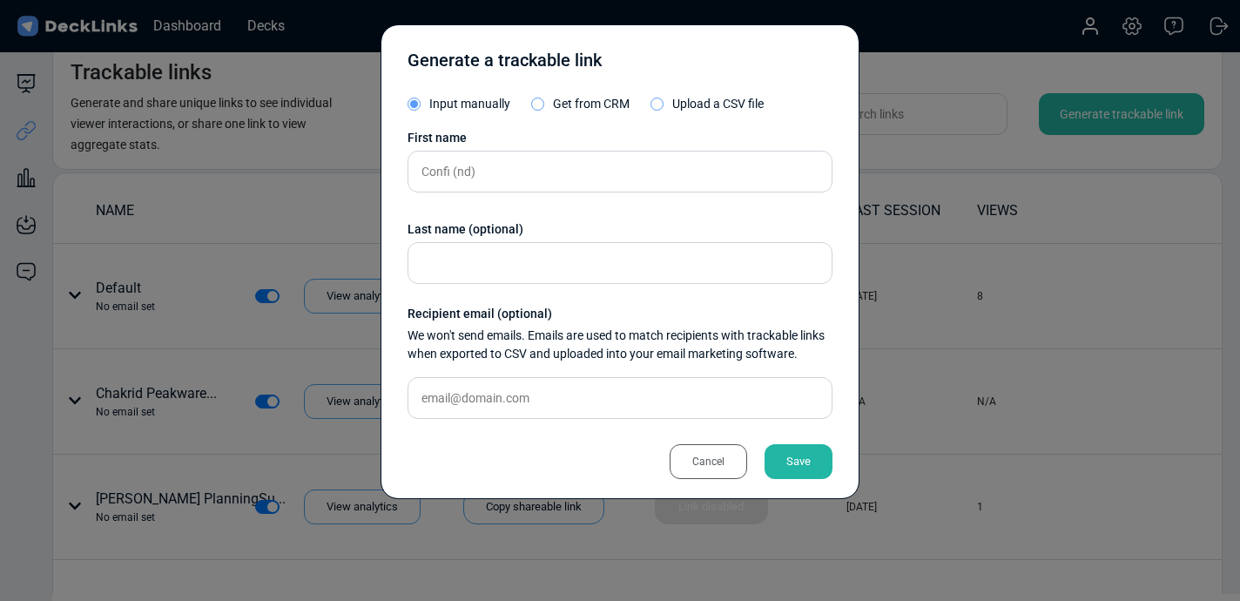
click at [807, 453] on div "Save" at bounding box center [799, 461] width 68 height 35
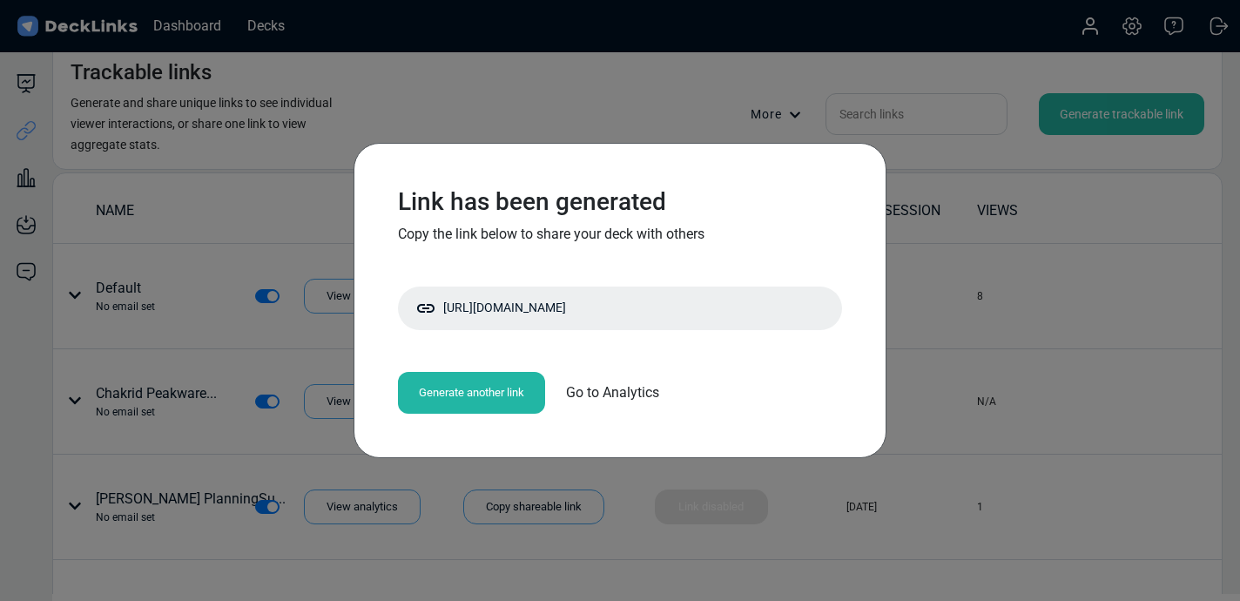
click at [517, 400] on div "Generate another link" at bounding box center [471, 393] width 147 height 42
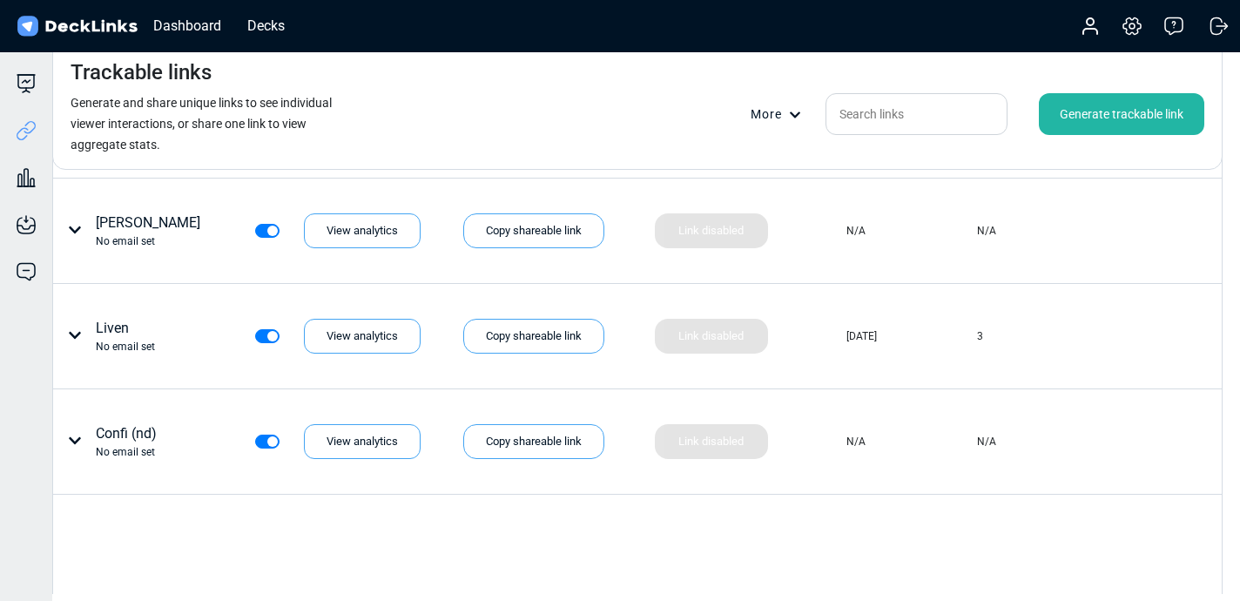
scroll to position [1230, 0]
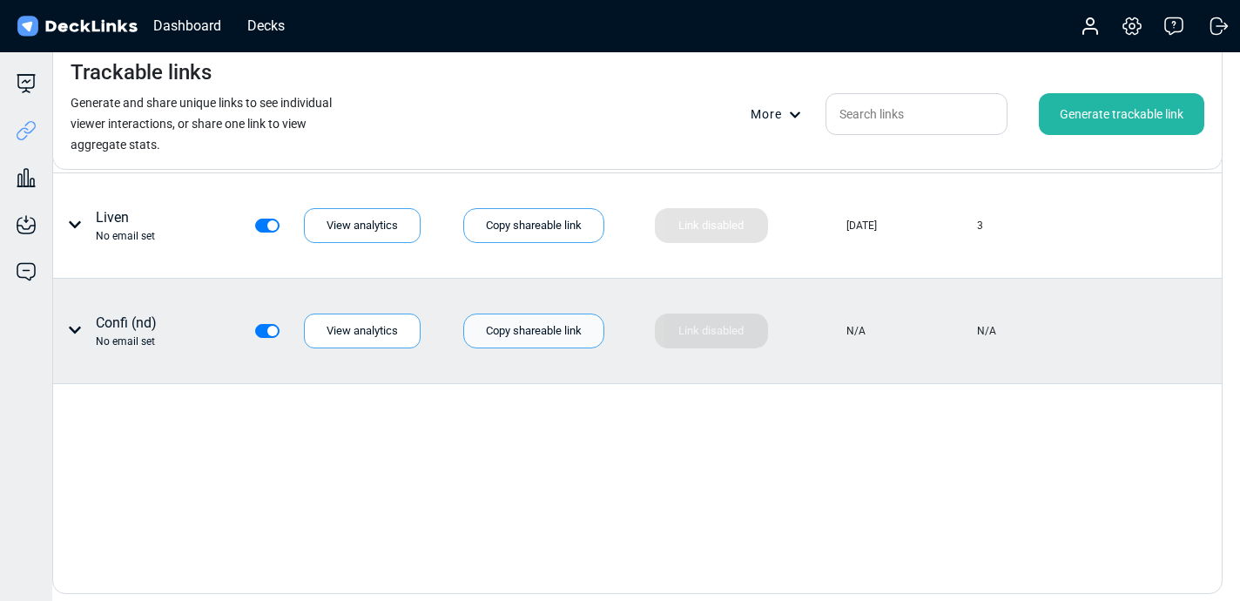
click at [488, 335] on div "Copy shareable link" at bounding box center [533, 331] width 141 height 35
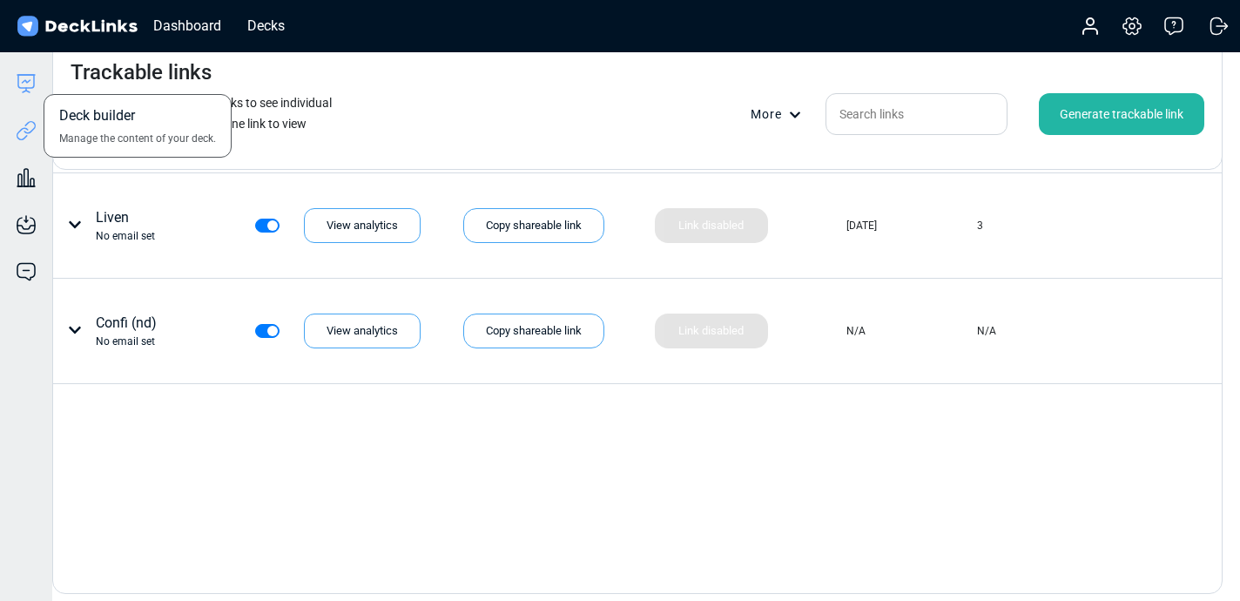
click at [29, 79] on icon at bounding box center [26, 83] width 21 height 21
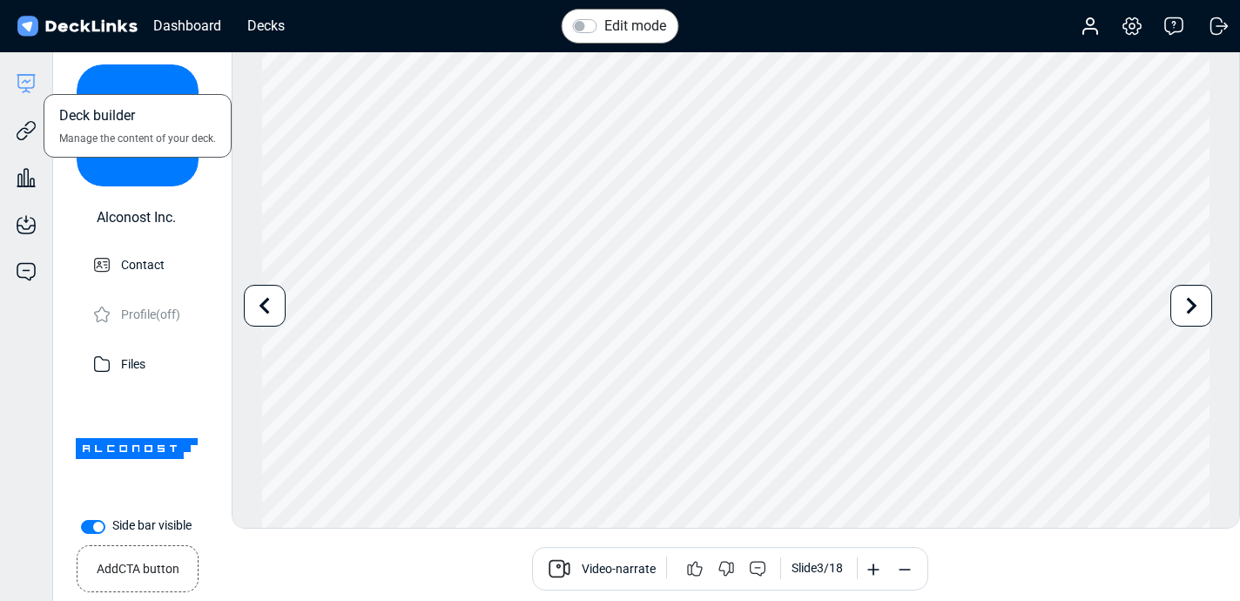
scroll to position [0, 0]
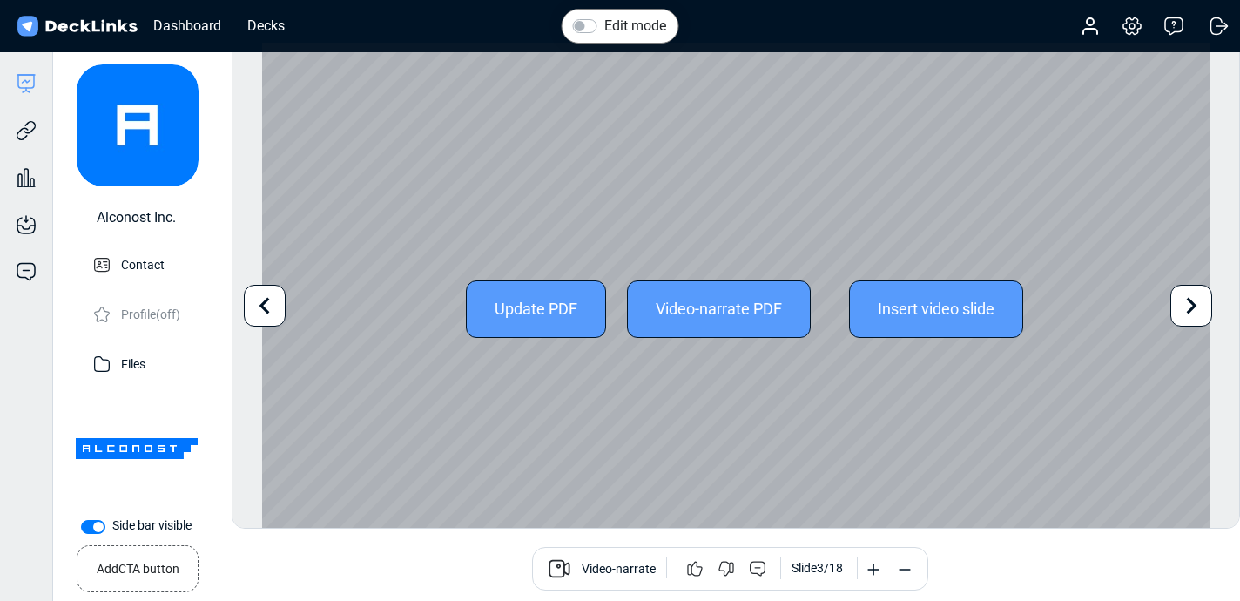
click at [1199, 307] on icon at bounding box center [1191, 305] width 33 height 33
click at [1197, 311] on icon at bounding box center [1191, 305] width 33 height 33
click at [1197, 311] on div "Update PDF Video-narrate PDF Insert video slide Use the left/right arrows to na…" at bounding box center [736, 309] width 948 height 533
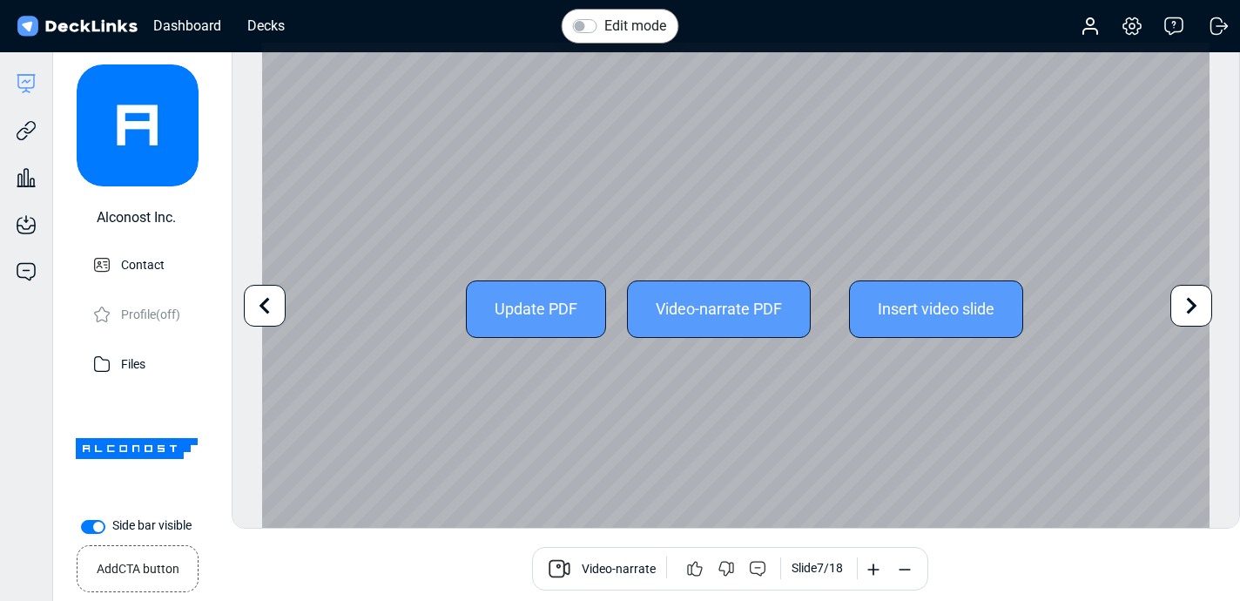
click at [1197, 311] on icon at bounding box center [1191, 305] width 33 height 33
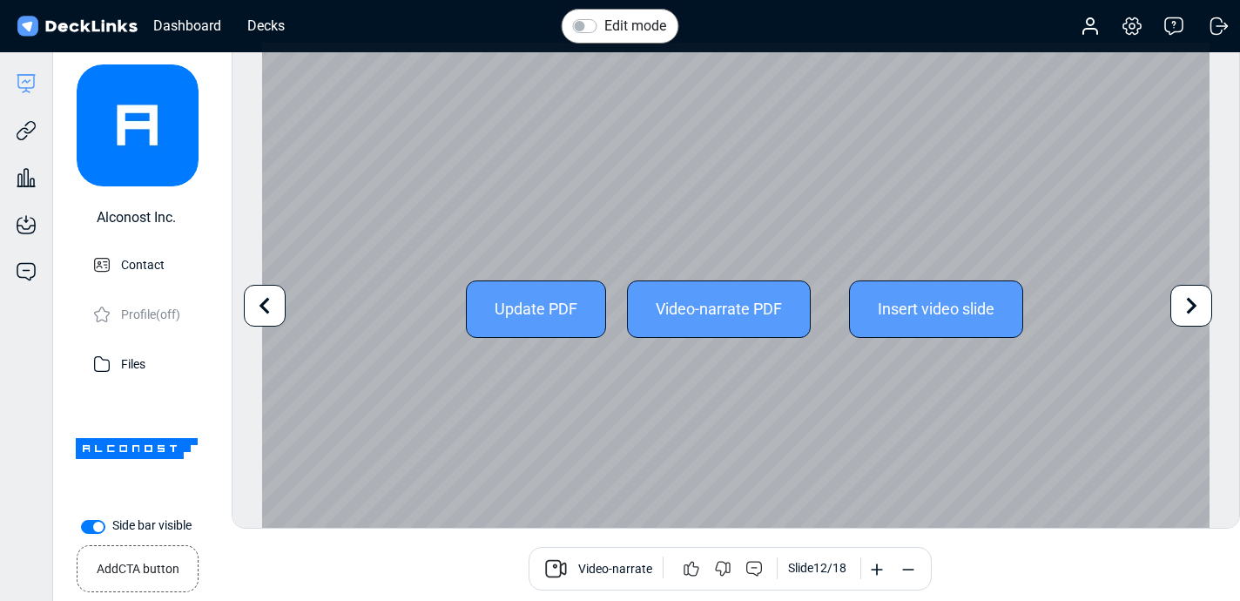
click at [1197, 311] on icon at bounding box center [1191, 305] width 33 height 33
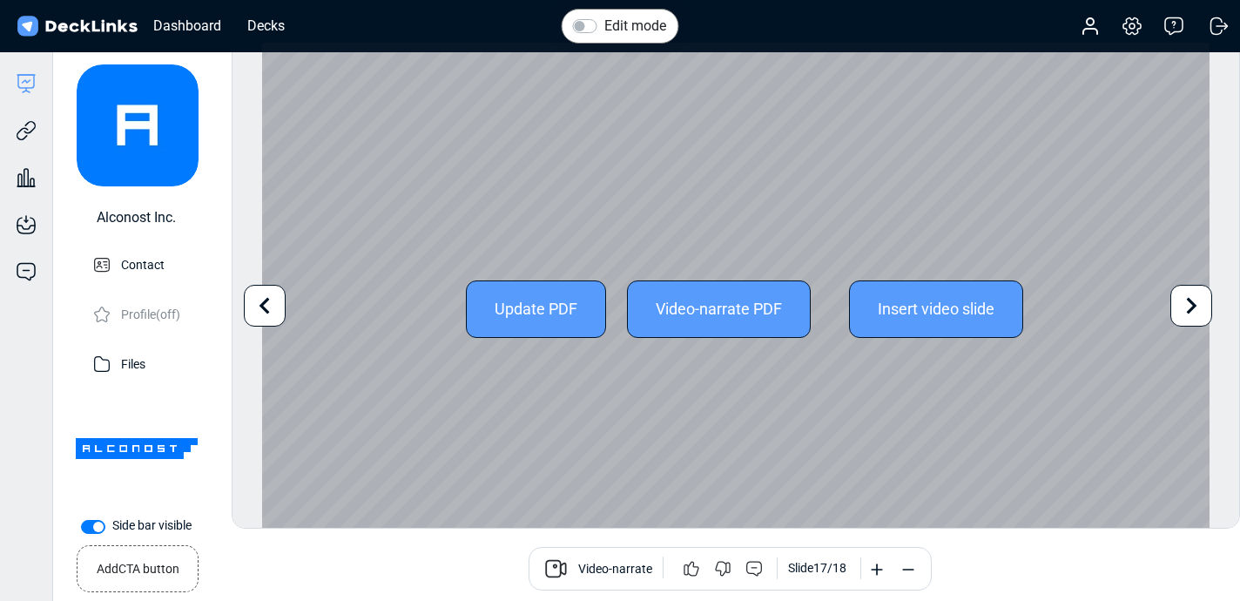
click at [1197, 312] on icon at bounding box center [1191, 305] width 33 height 33
click at [1197, 312] on div "Update PDF Video-narrate PDF Insert video slide" at bounding box center [736, 309] width 948 height 533
